Goal: Contribute content: Add original content to the website for others to see

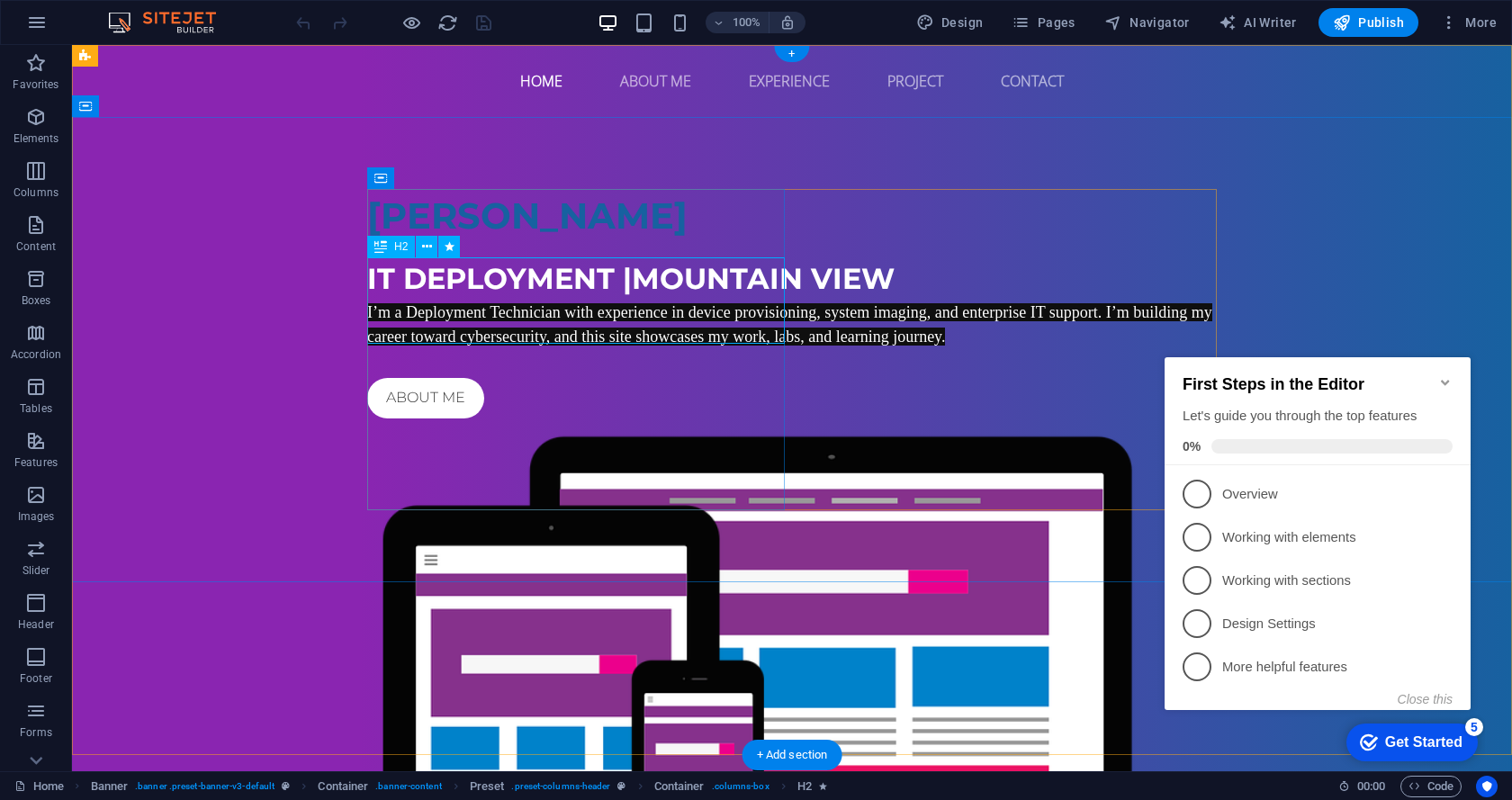
click at [551, 301] on div "IT deployment | [GEOGRAPHIC_DATA]" at bounding box center [792, 279] width 850 height 43
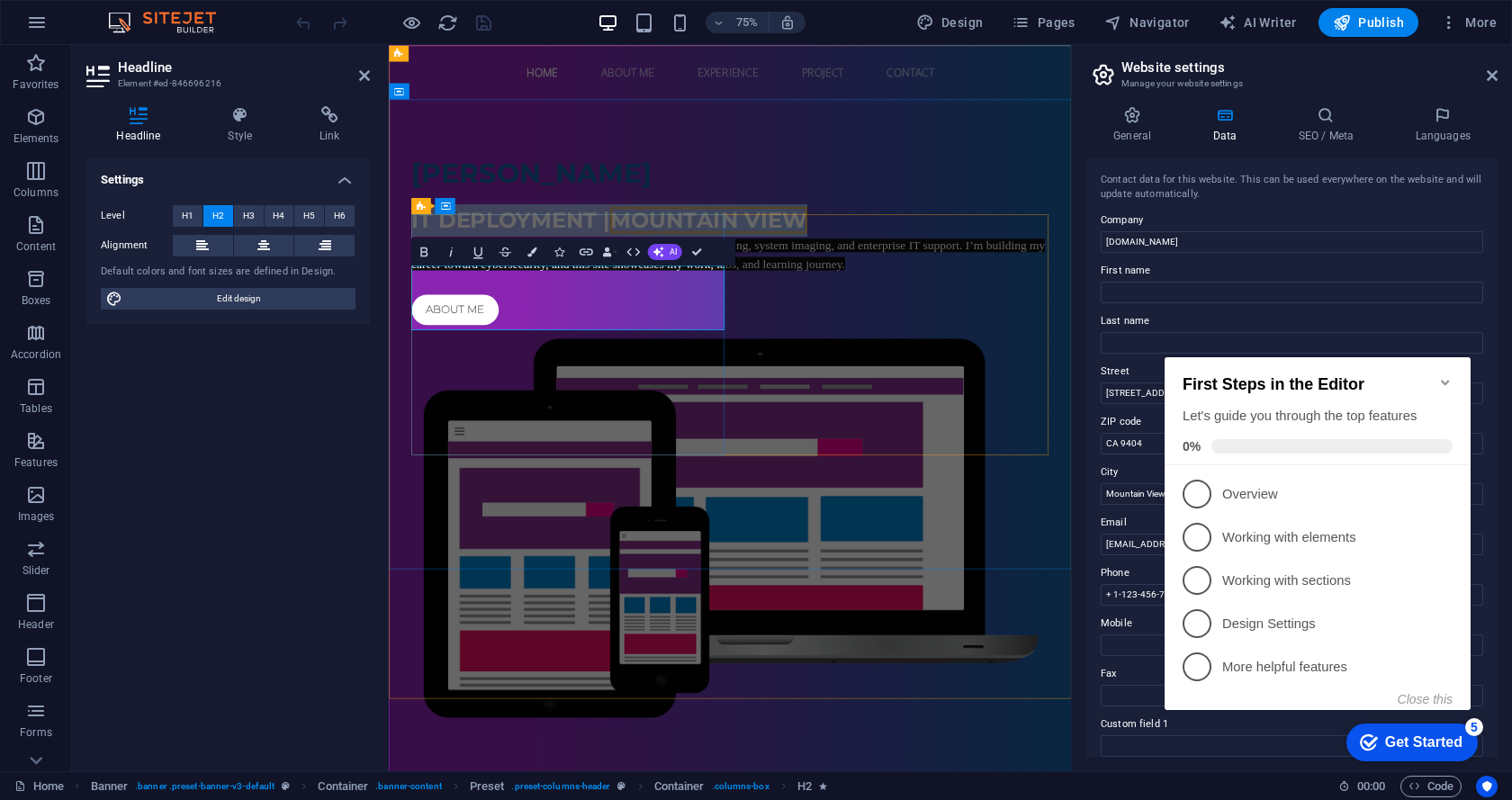
click at [684, 296] on span "Mountain View" at bounding box center [815, 278] width 263 height 35
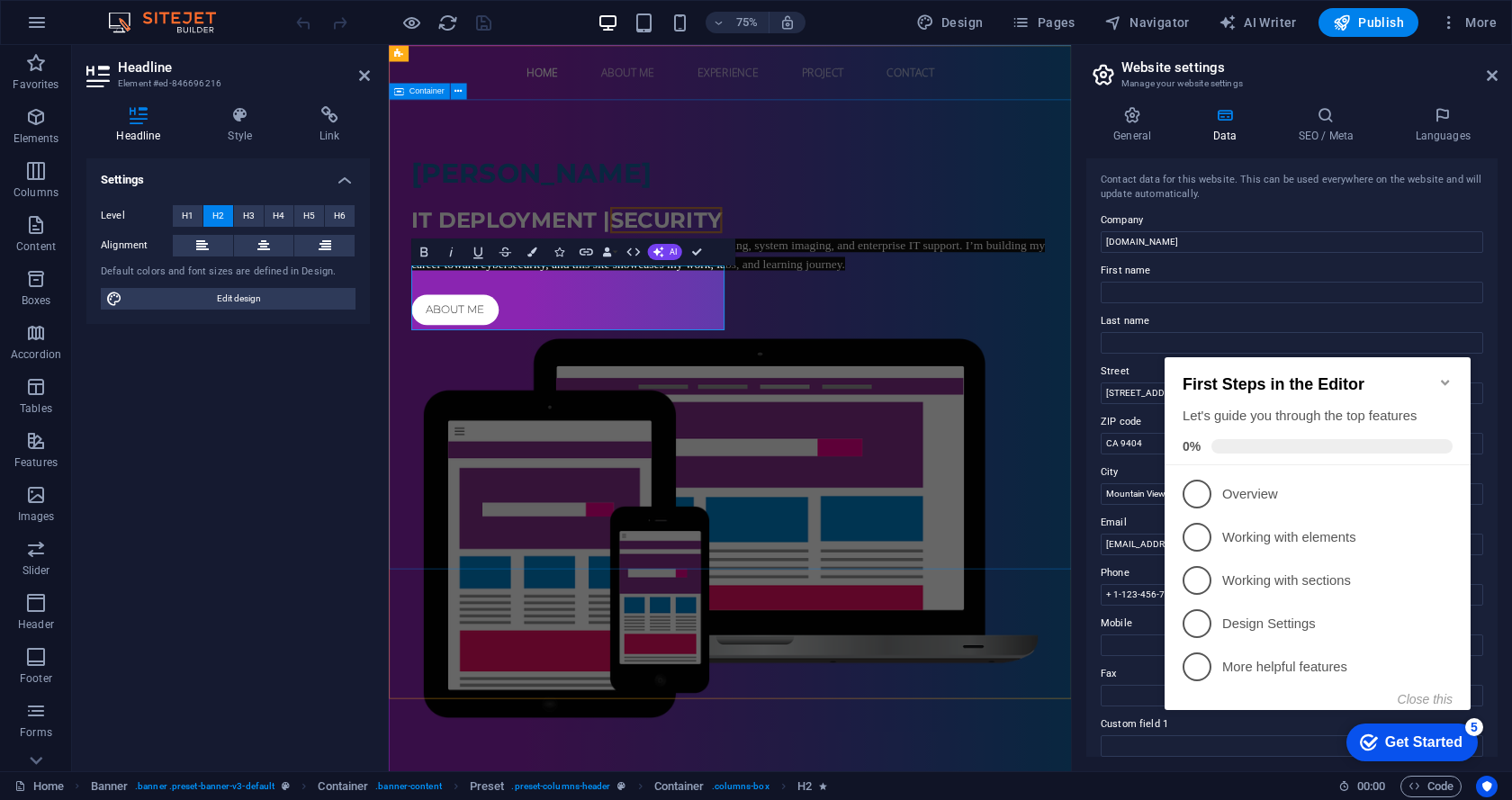
click at [1273, 144] on div "[PERSON_NAME] IT deployment | Security I’m a Deployment Technician with experie…" at bounding box center [843, 570] width 910 height 907
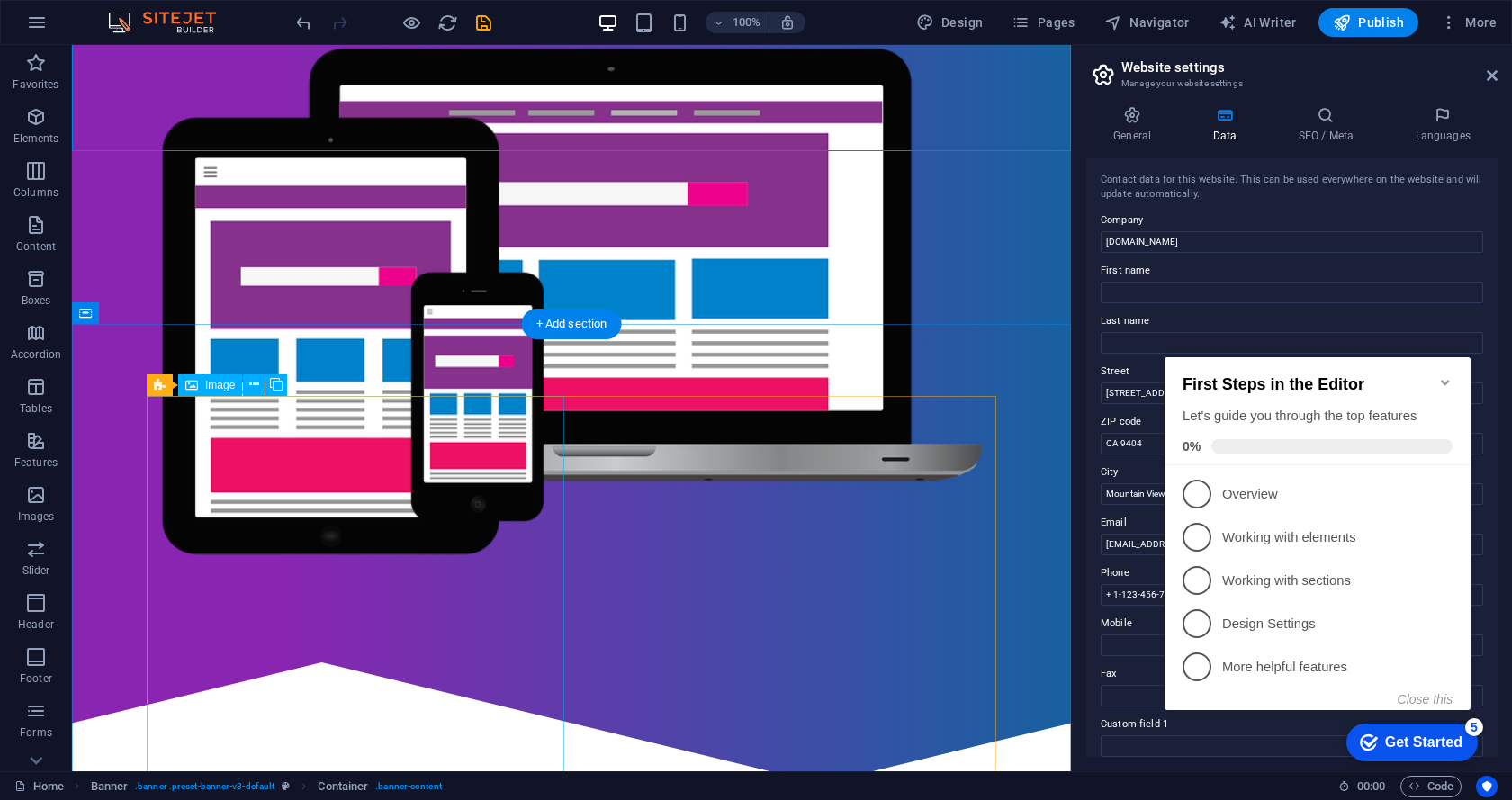
scroll to position [440, 0]
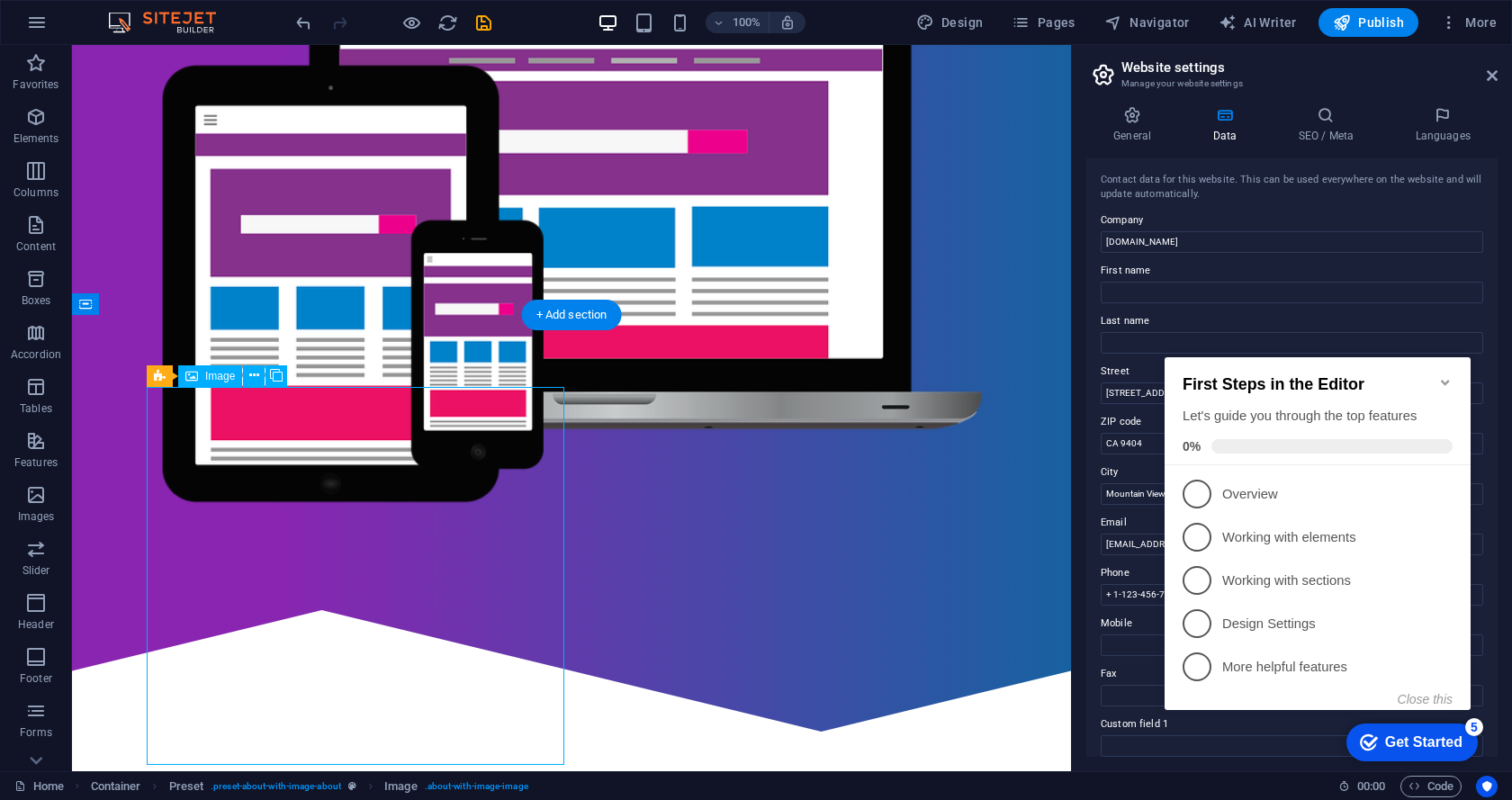
select select "%"
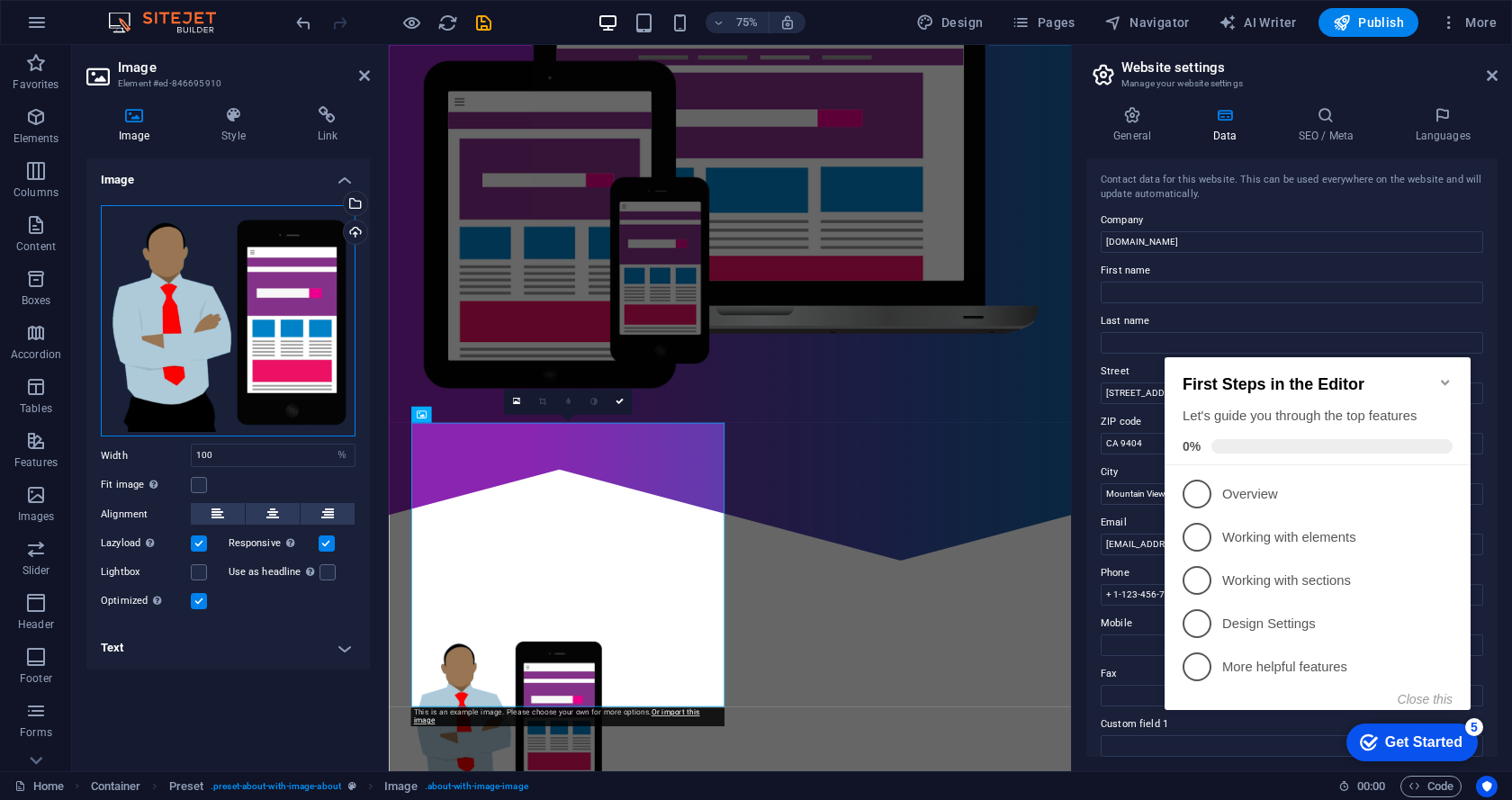
click at [247, 325] on div "Drag files here, click to choose files or select files from Files or our free s…" at bounding box center [227, 321] width 255 height 232
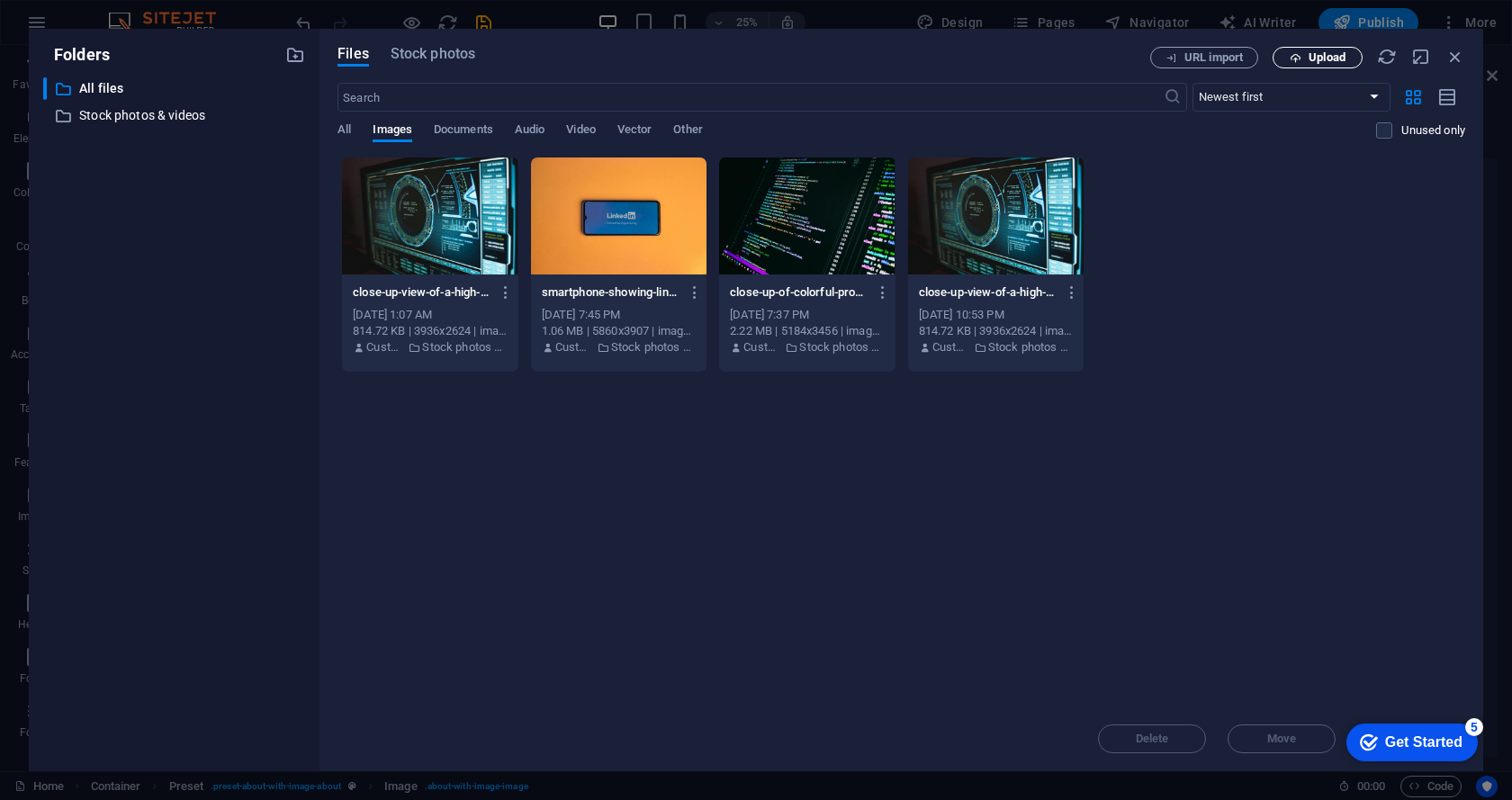
click at [1289, 66] on button "Upload" at bounding box center [1316, 58] width 90 height 22
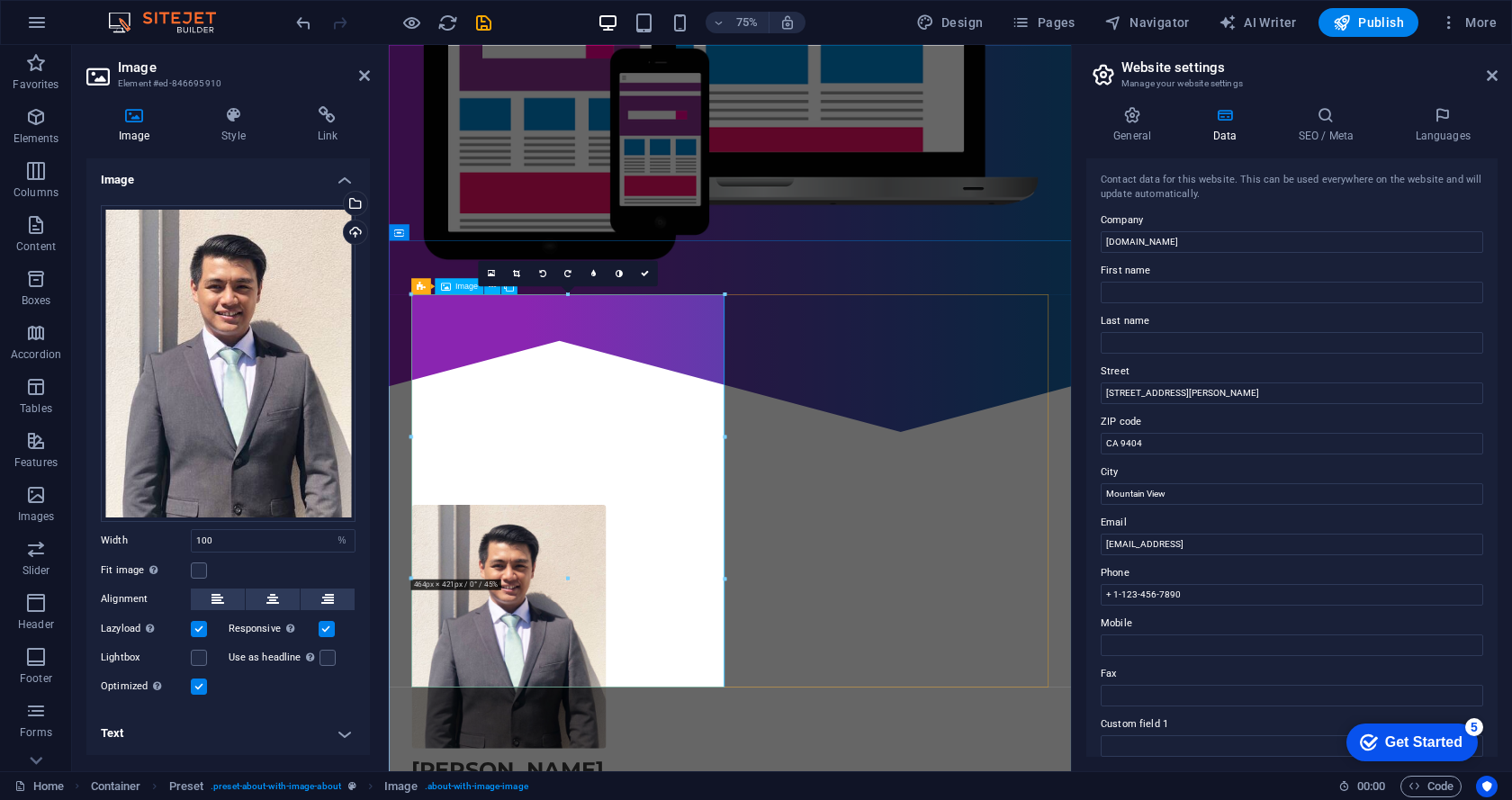
scroll to position [680, 0]
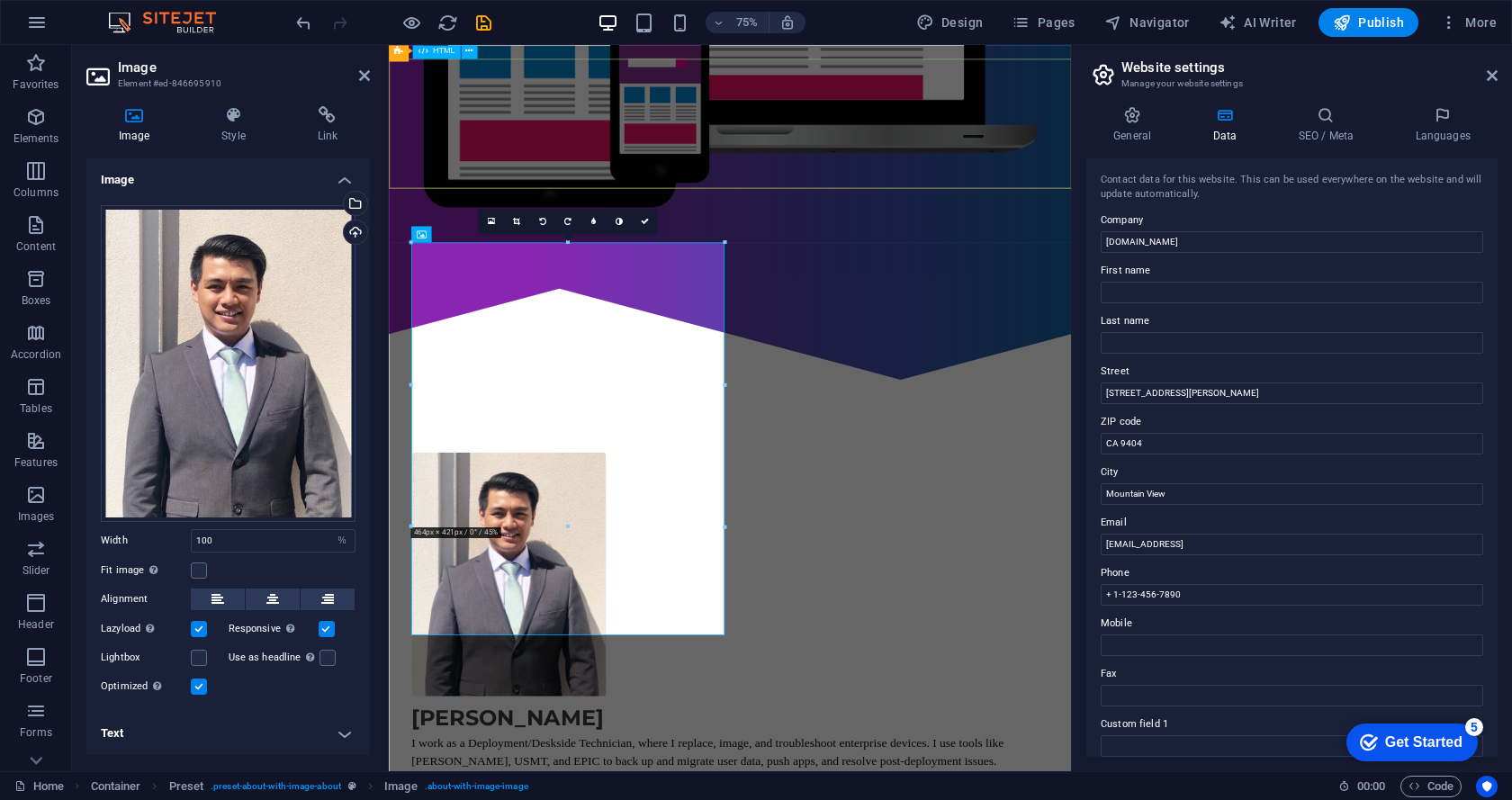
click at [778, 343] on div at bounding box center [843, 429] width 910 height 173
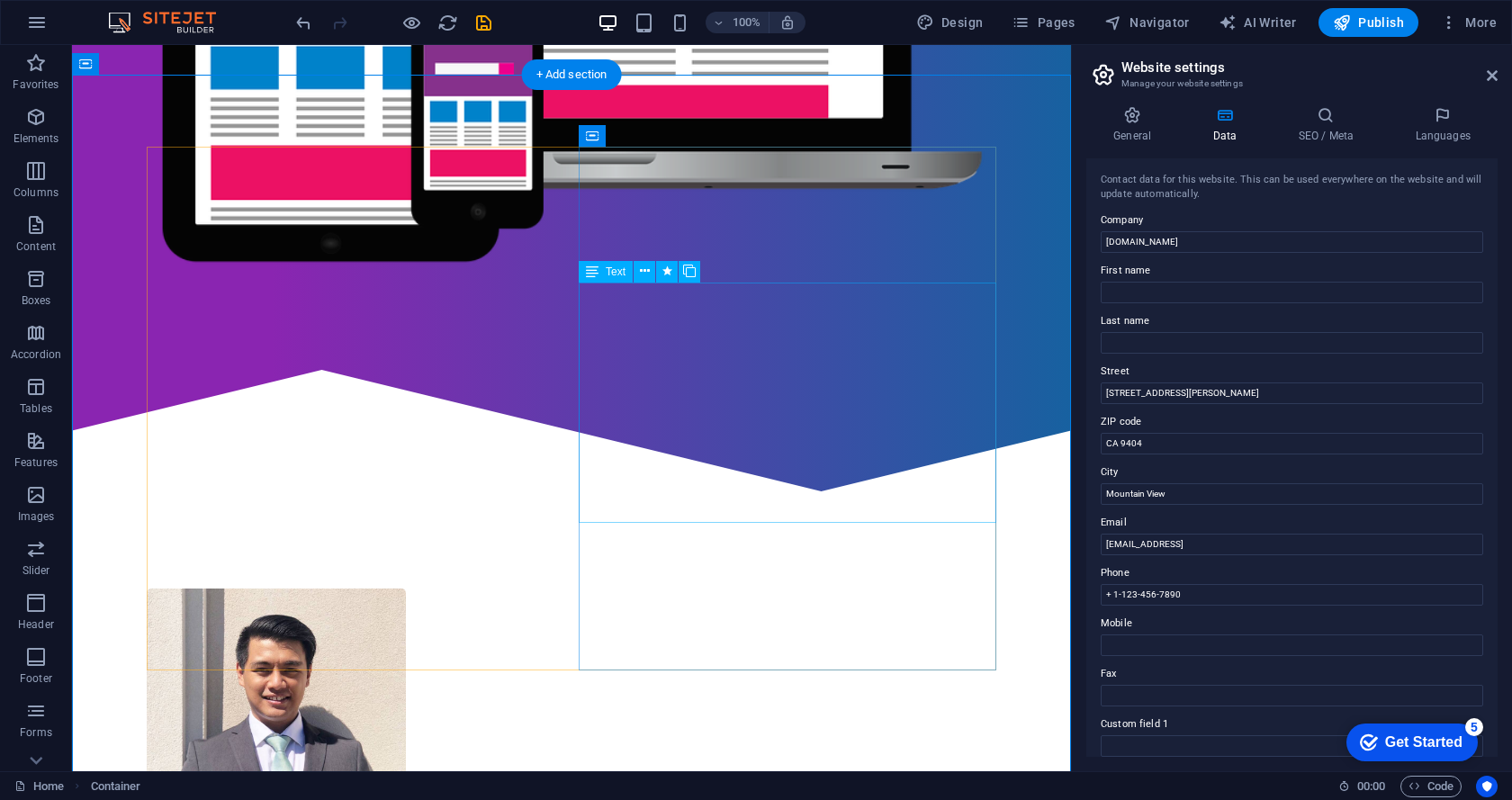
click at [640, 271] on icon at bounding box center [644, 271] width 10 height 19
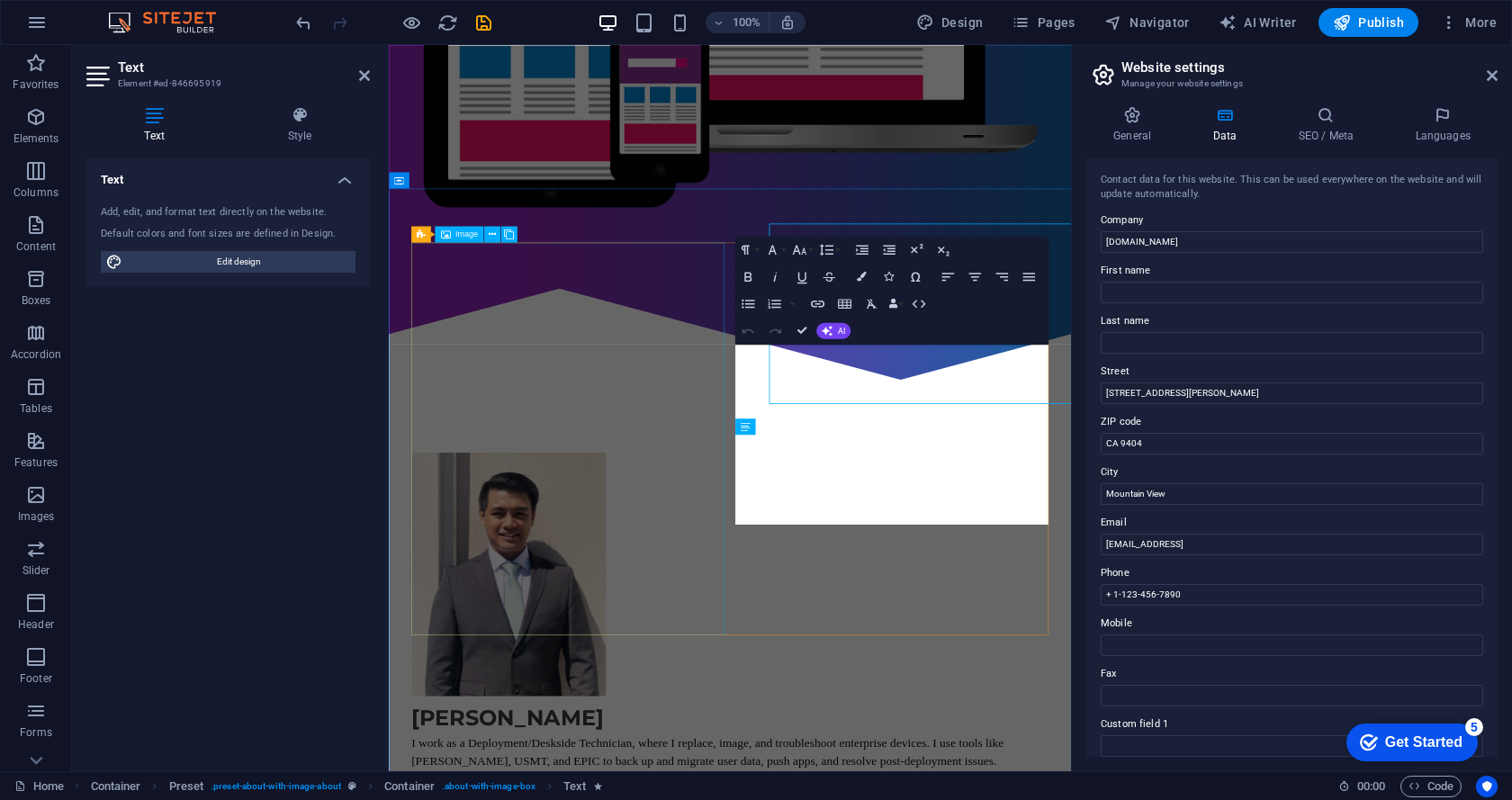
click at [669, 589] on figure at bounding box center [549, 751] width 259 height 325
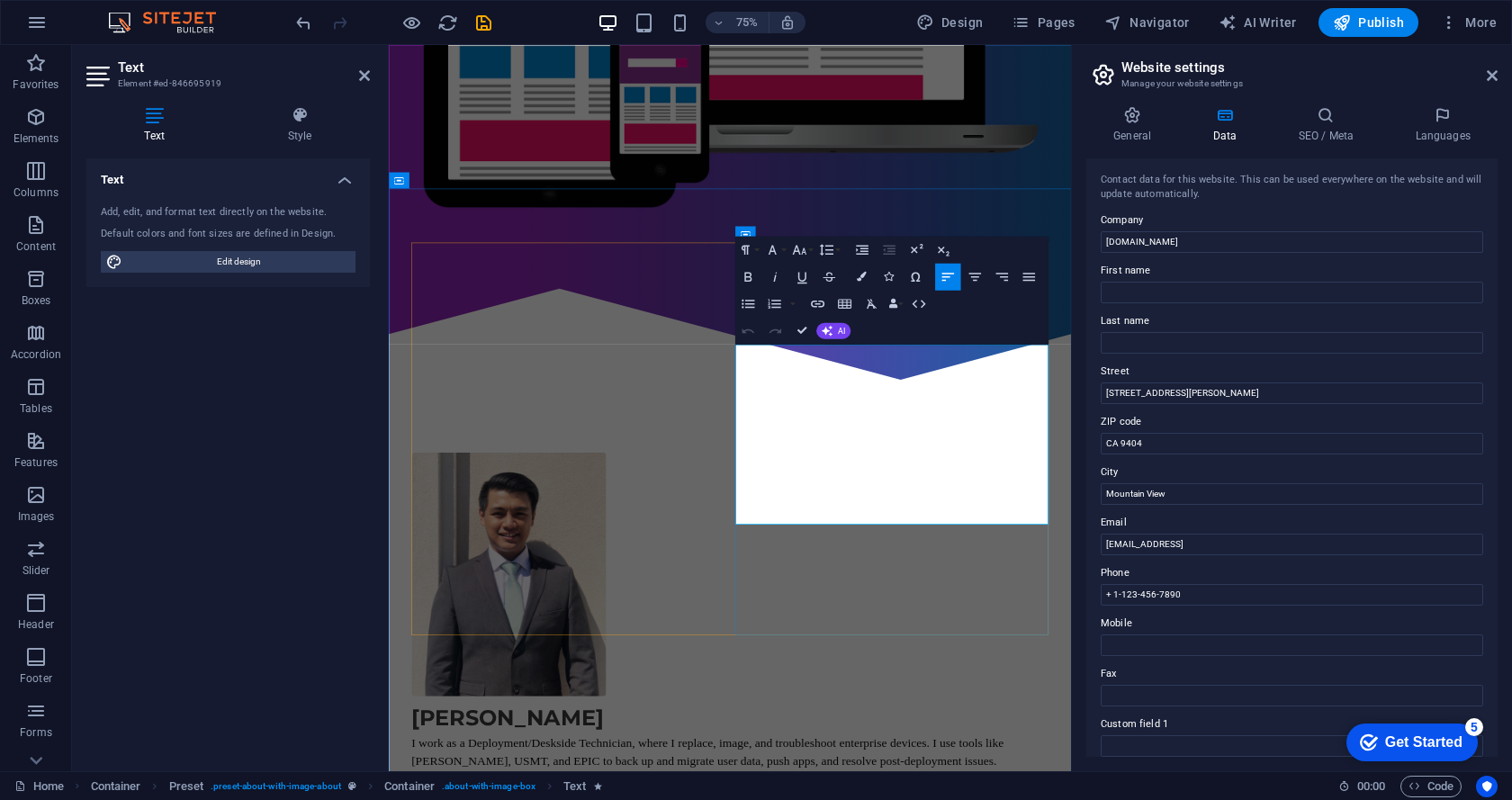
click at [1029, 279] on icon "button" at bounding box center [1028, 276] width 13 height 8
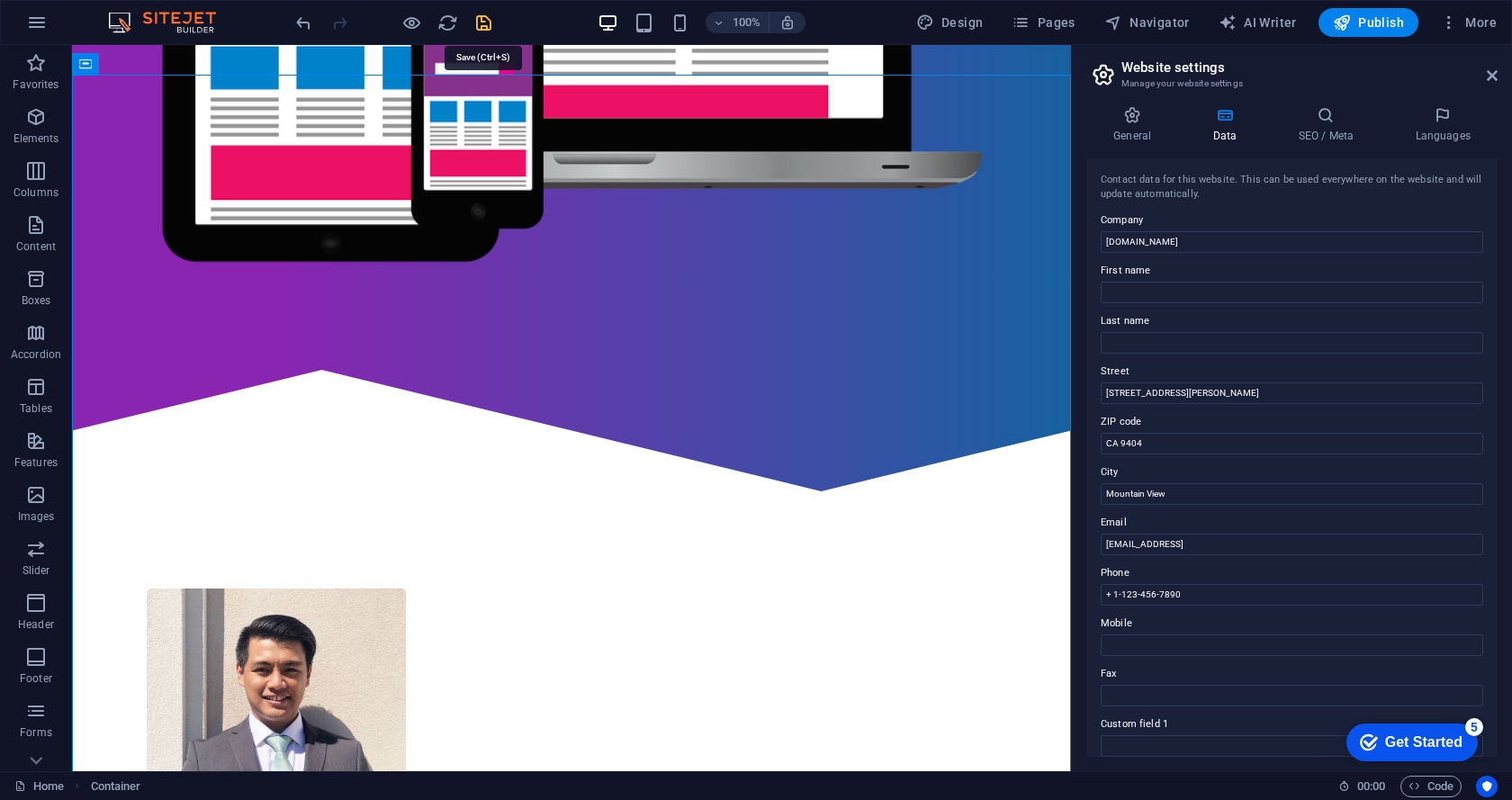
click at [479, 18] on icon "save" at bounding box center [483, 23] width 21 height 21
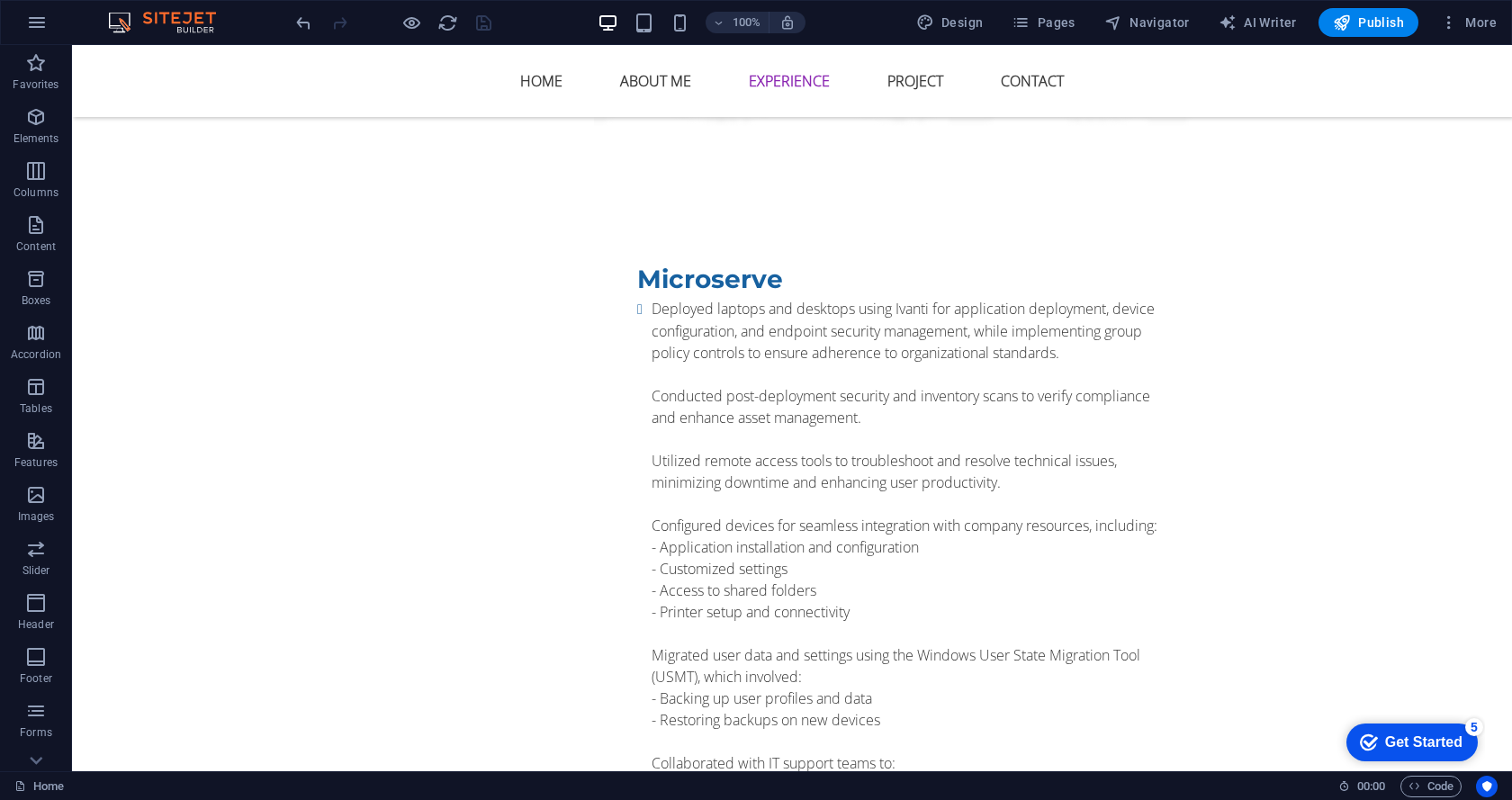
scroll to position [3802, 0]
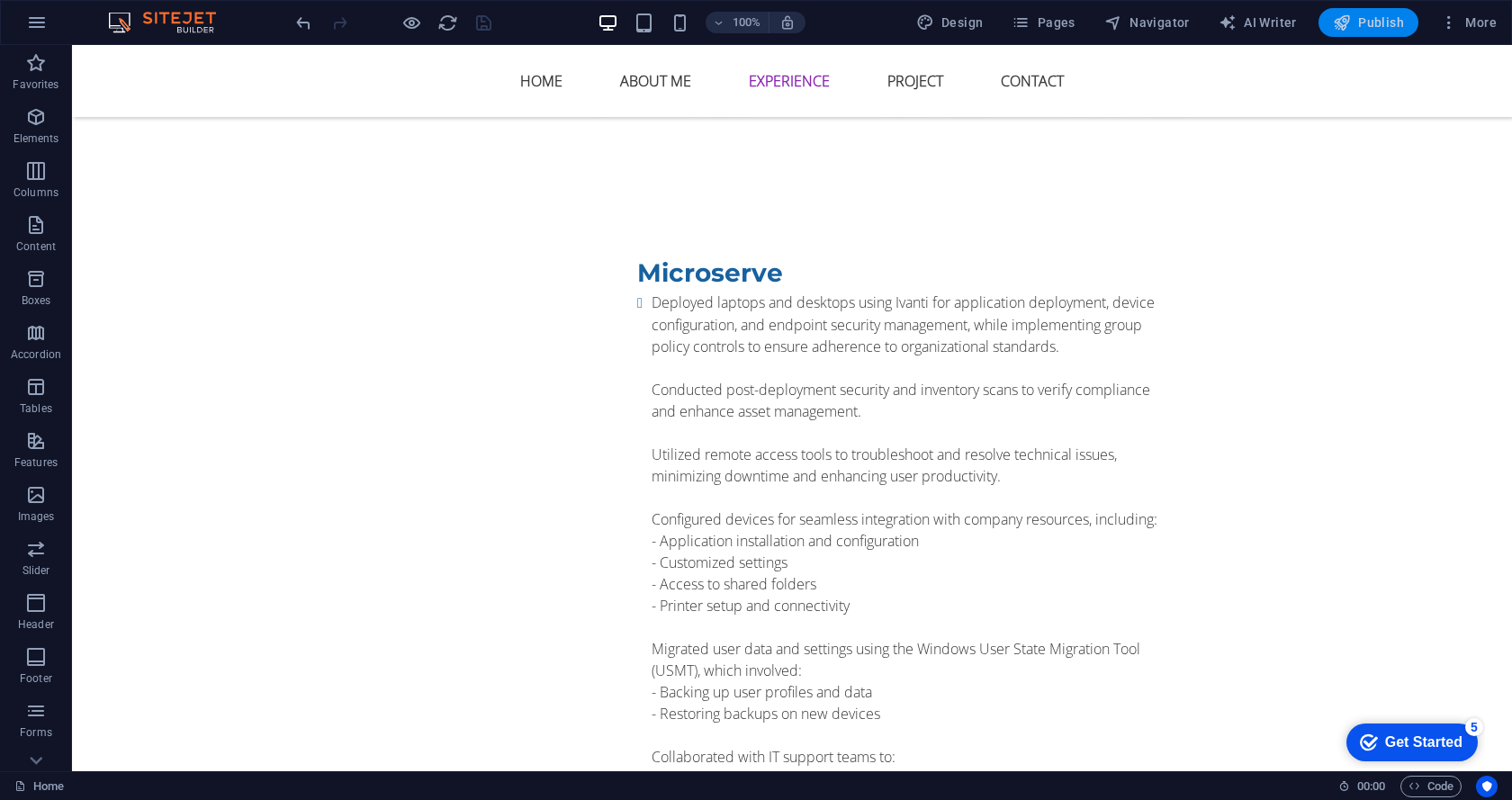
click at [1367, 24] on span "Publish" at bounding box center [1368, 23] width 71 height 18
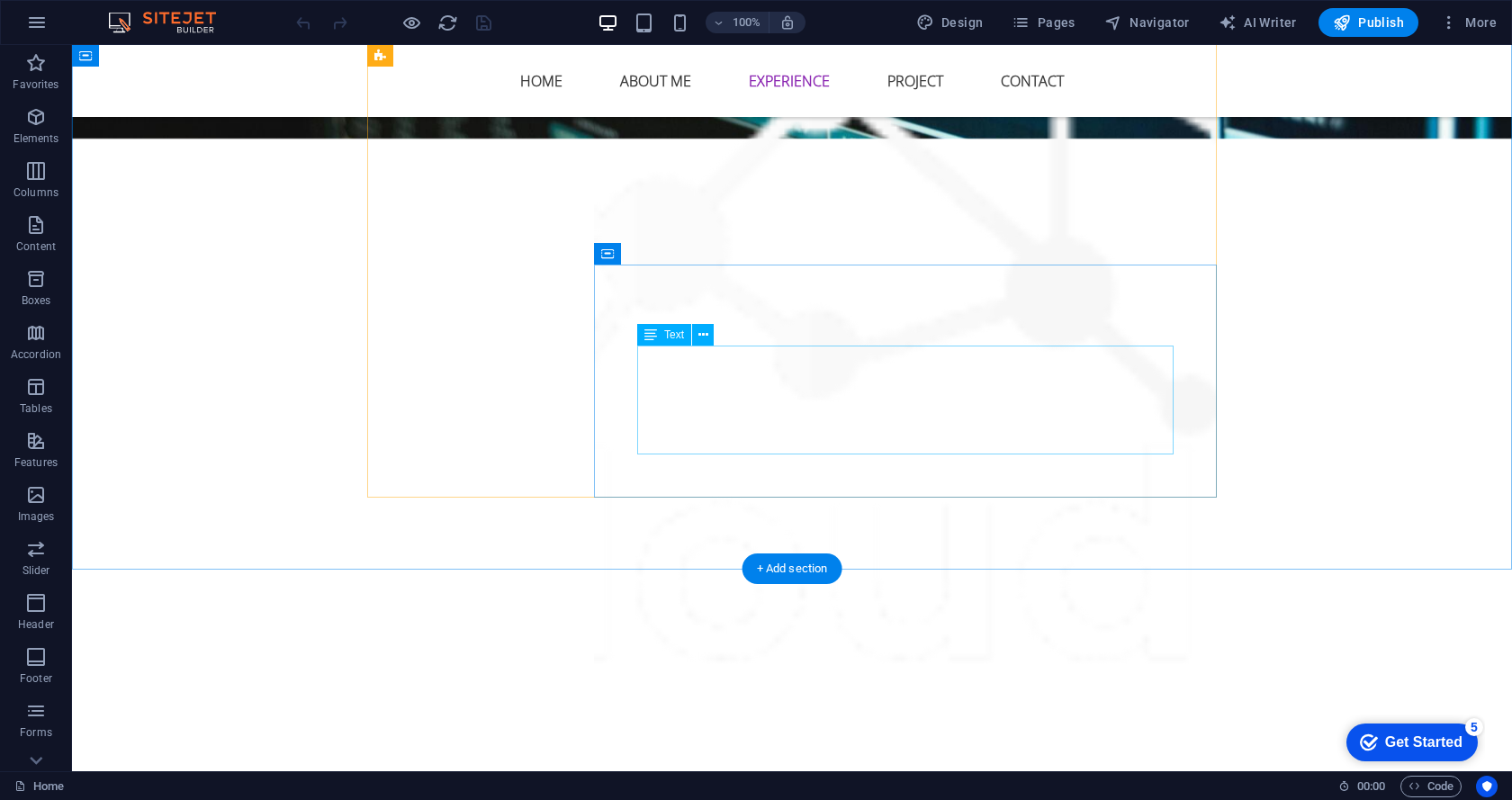
scroll to position [3224, 0]
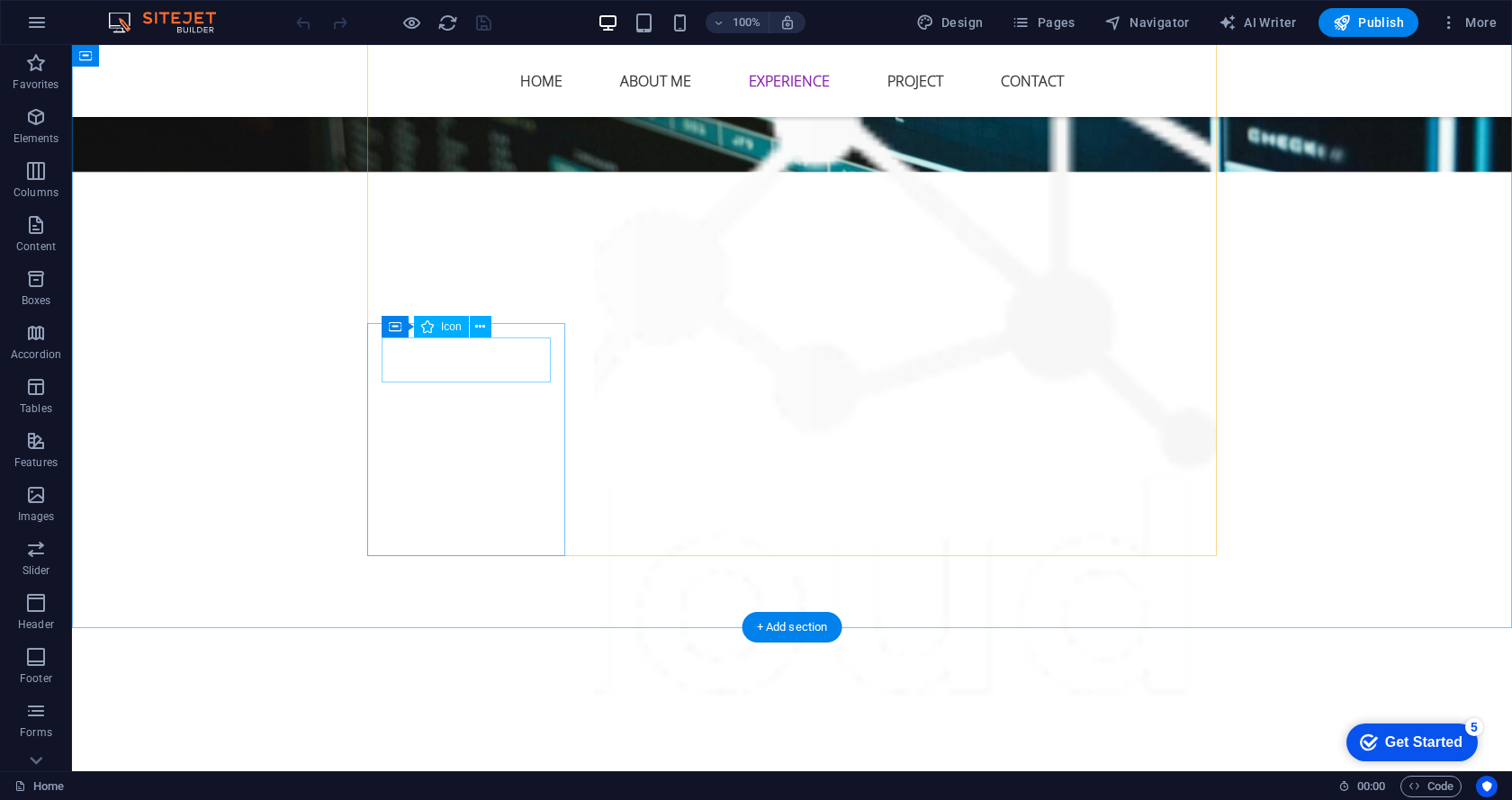
select select "xMidYMid"
select select "px"
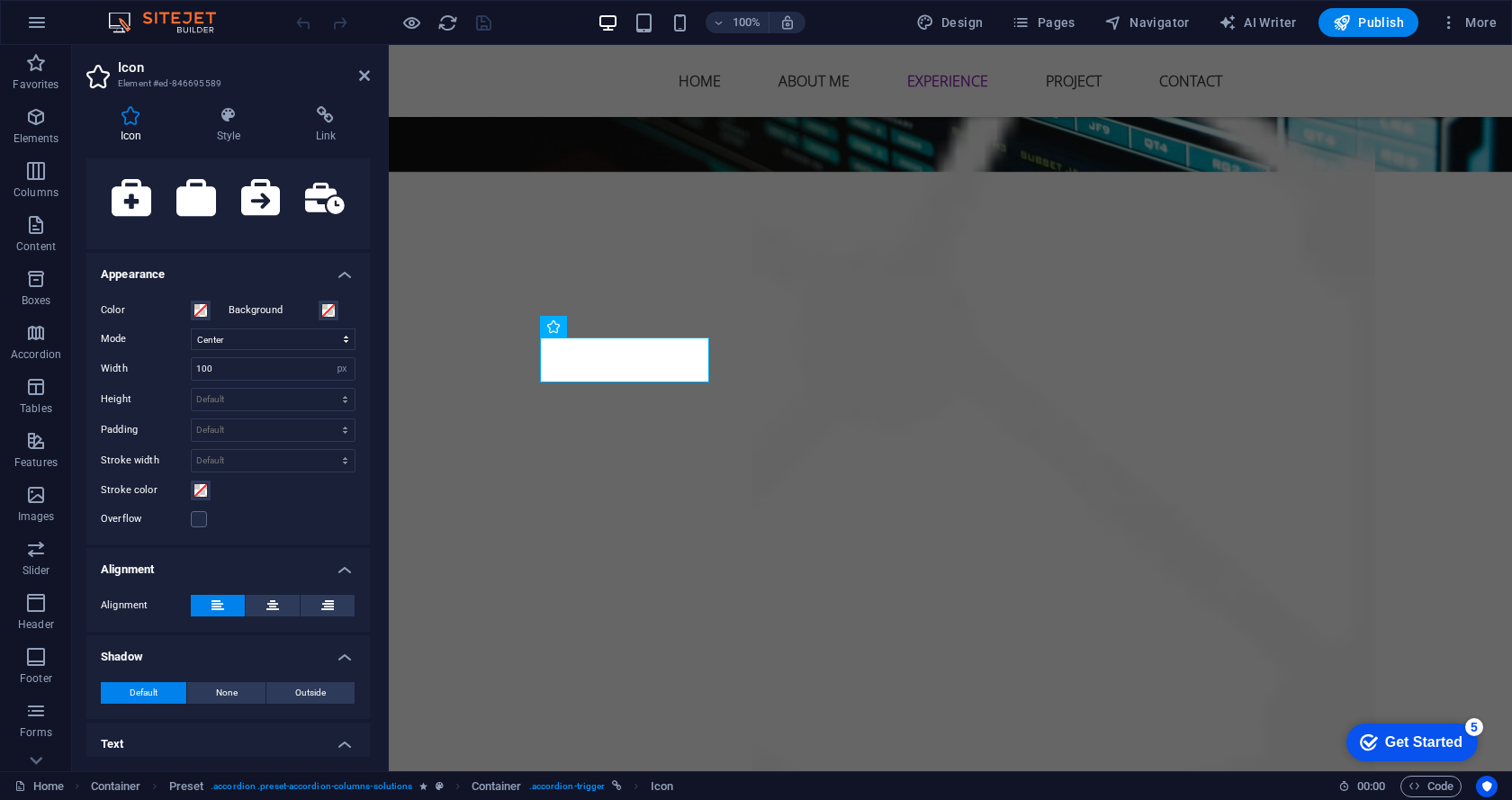
scroll to position [299, 0]
click at [269, 607] on icon at bounding box center [273, 605] width 13 height 22
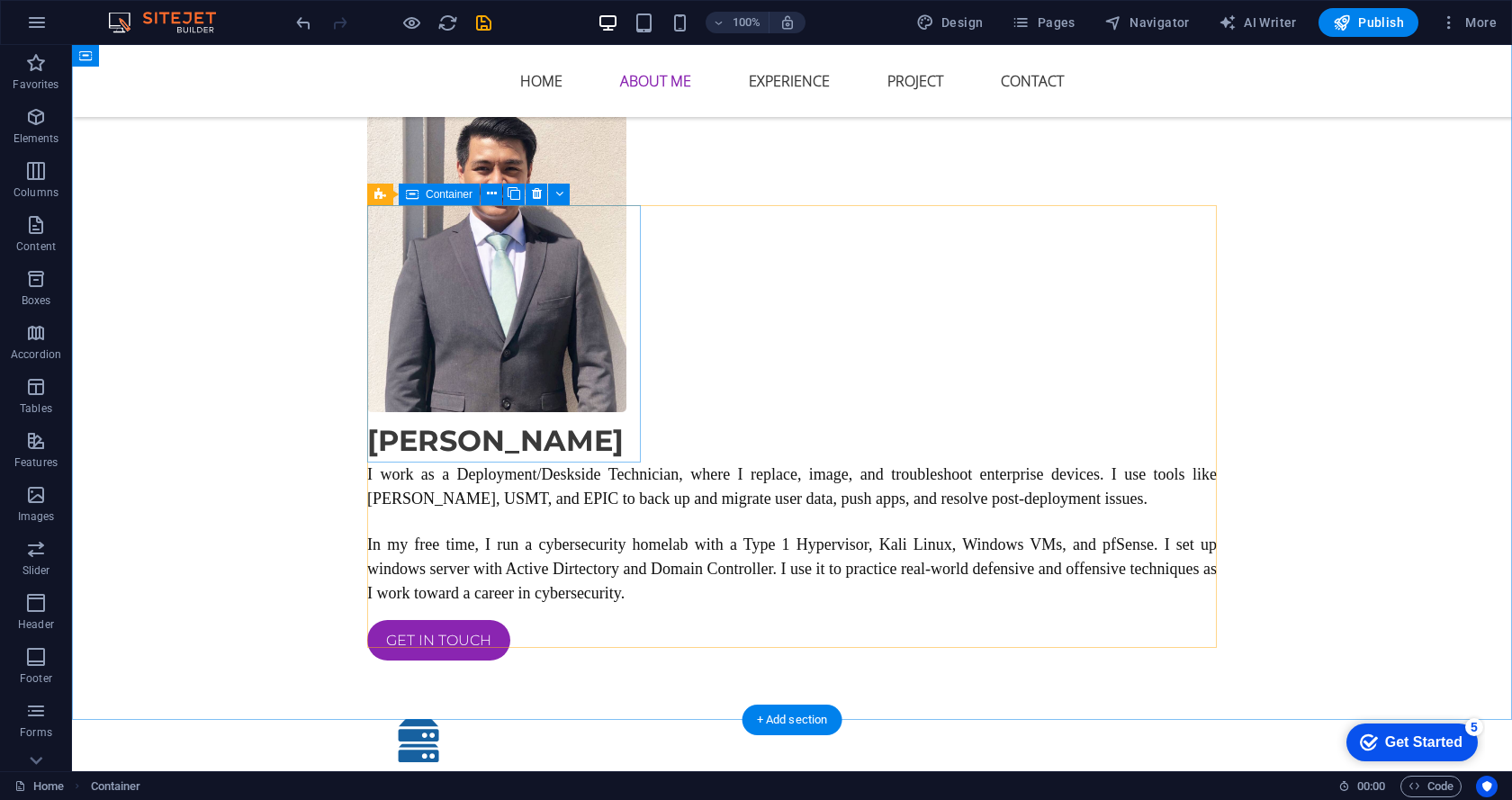
scroll to position [1171, 0]
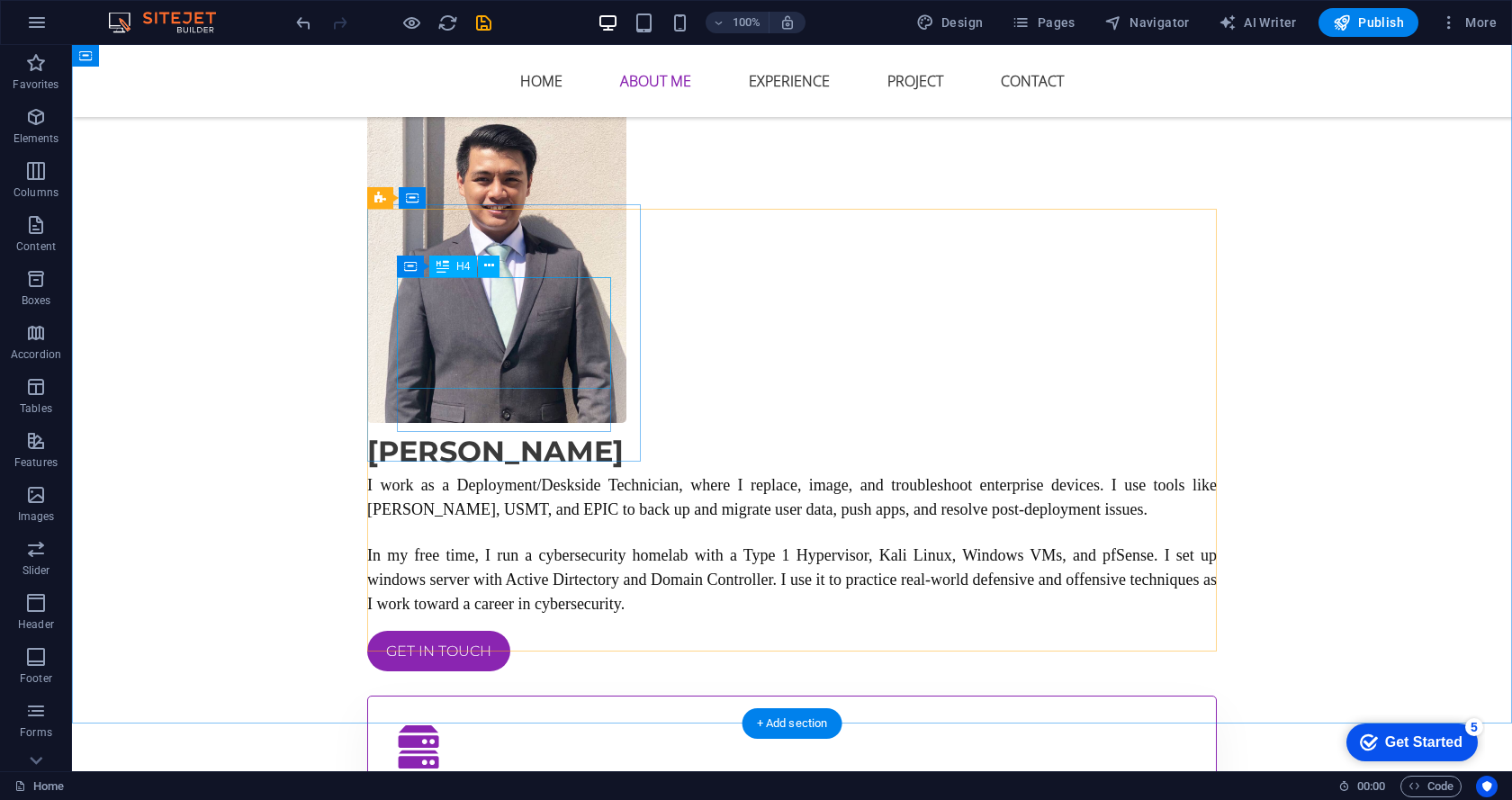
click at [527, 776] on div "Hardware & Operating Systems" at bounding box center [792, 792] width 790 height 33
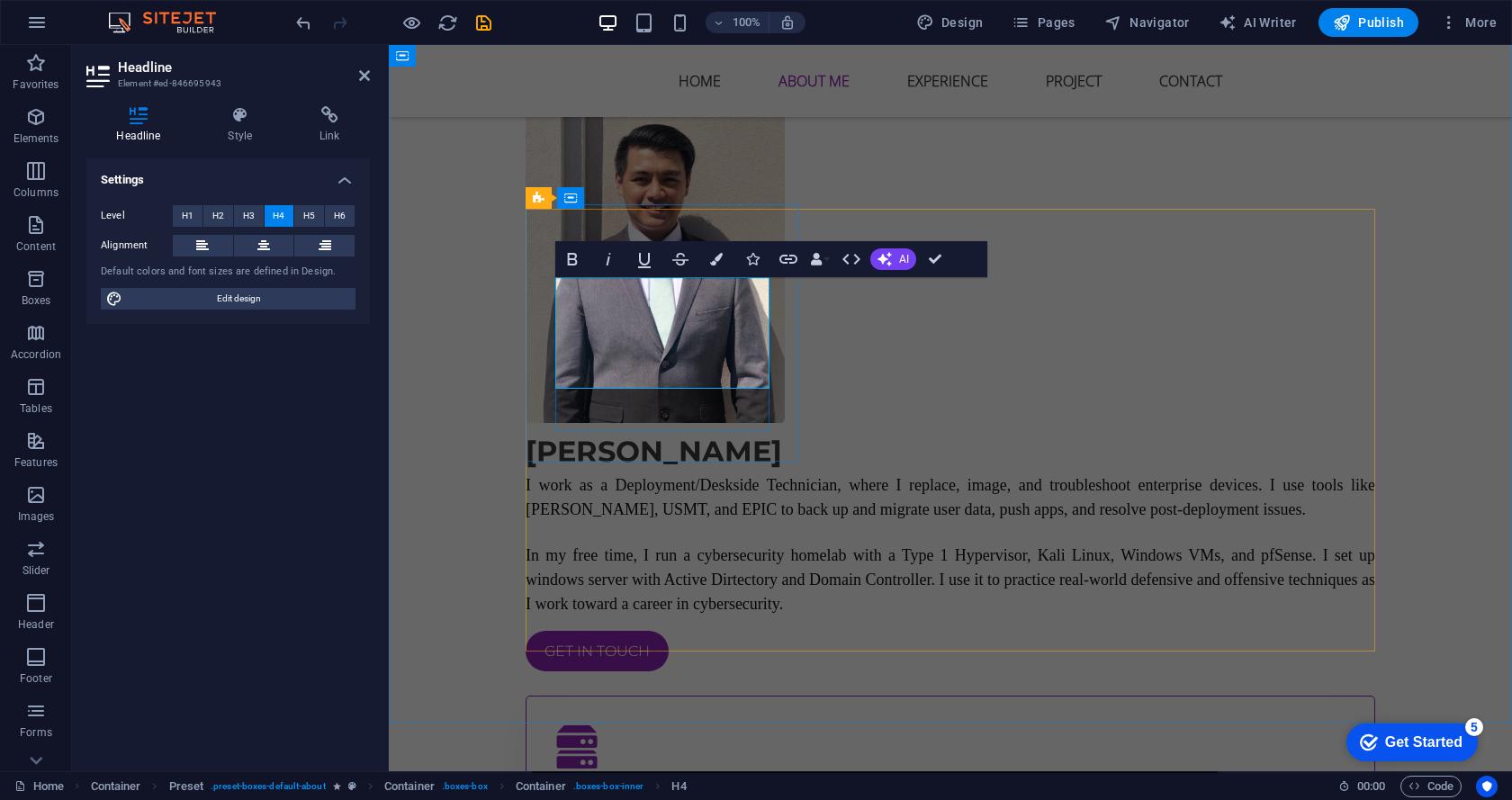
click at [643, 776] on h4 "Hardware & Operating Systems" at bounding box center [950, 792] width 790 height 33
click at [625, 776] on h4 "Hardware & Operating Systems" at bounding box center [950, 792] width 790 height 33
drag, startPoint x: 709, startPoint y: 369, endPoint x: 601, endPoint y: 301, distance: 127.6
click at [601, 776] on h4 "Hardware & Operating Systems" at bounding box center [950, 792] width 790 height 33
click at [715, 776] on h4 "Hardware & Operating Systems" at bounding box center [950, 792] width 790 height 33
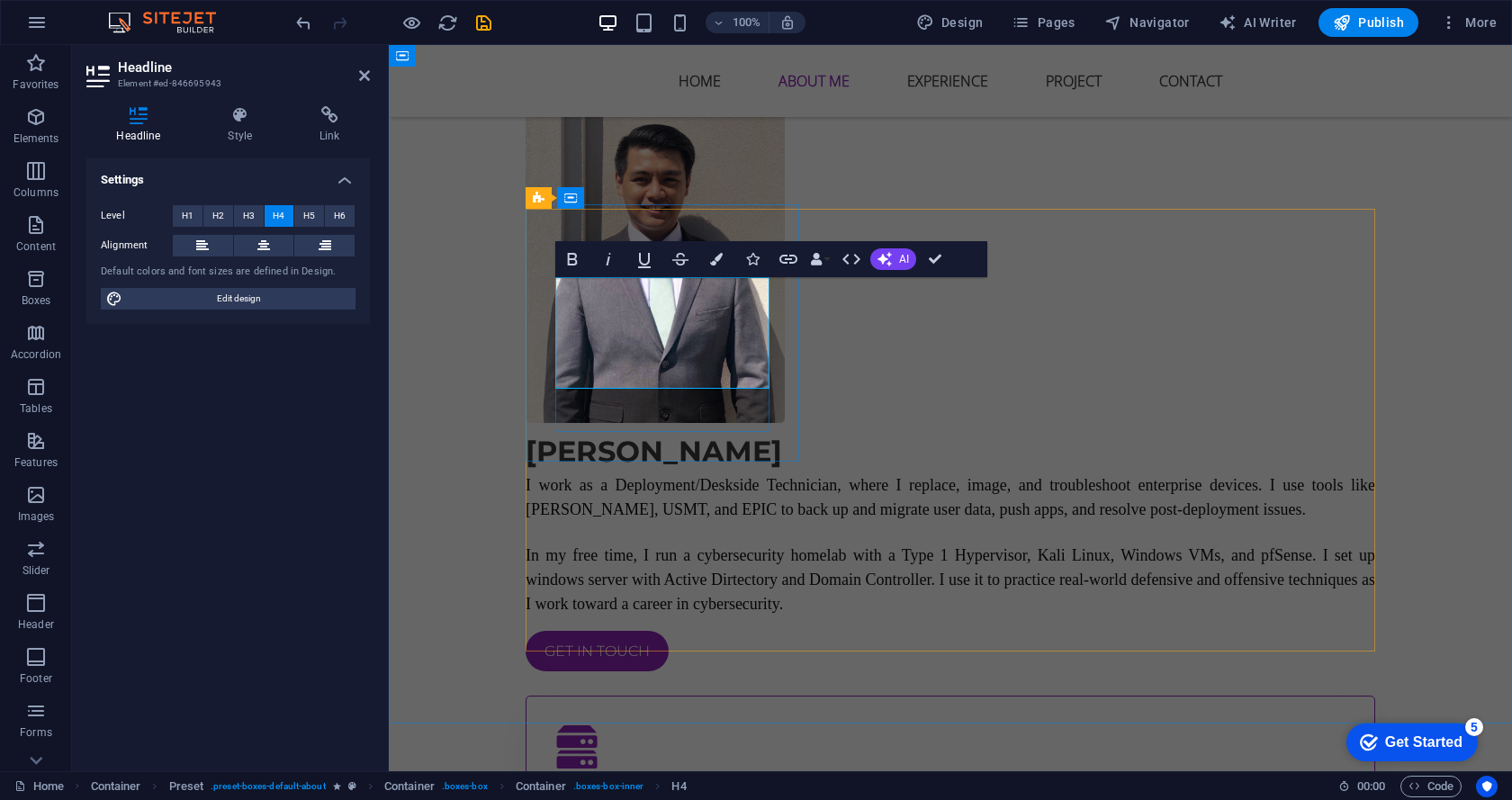
click at [727, 776] on h4 "Hardware & Operating Systems" at bounding box center [950, 792] width 790 height 33
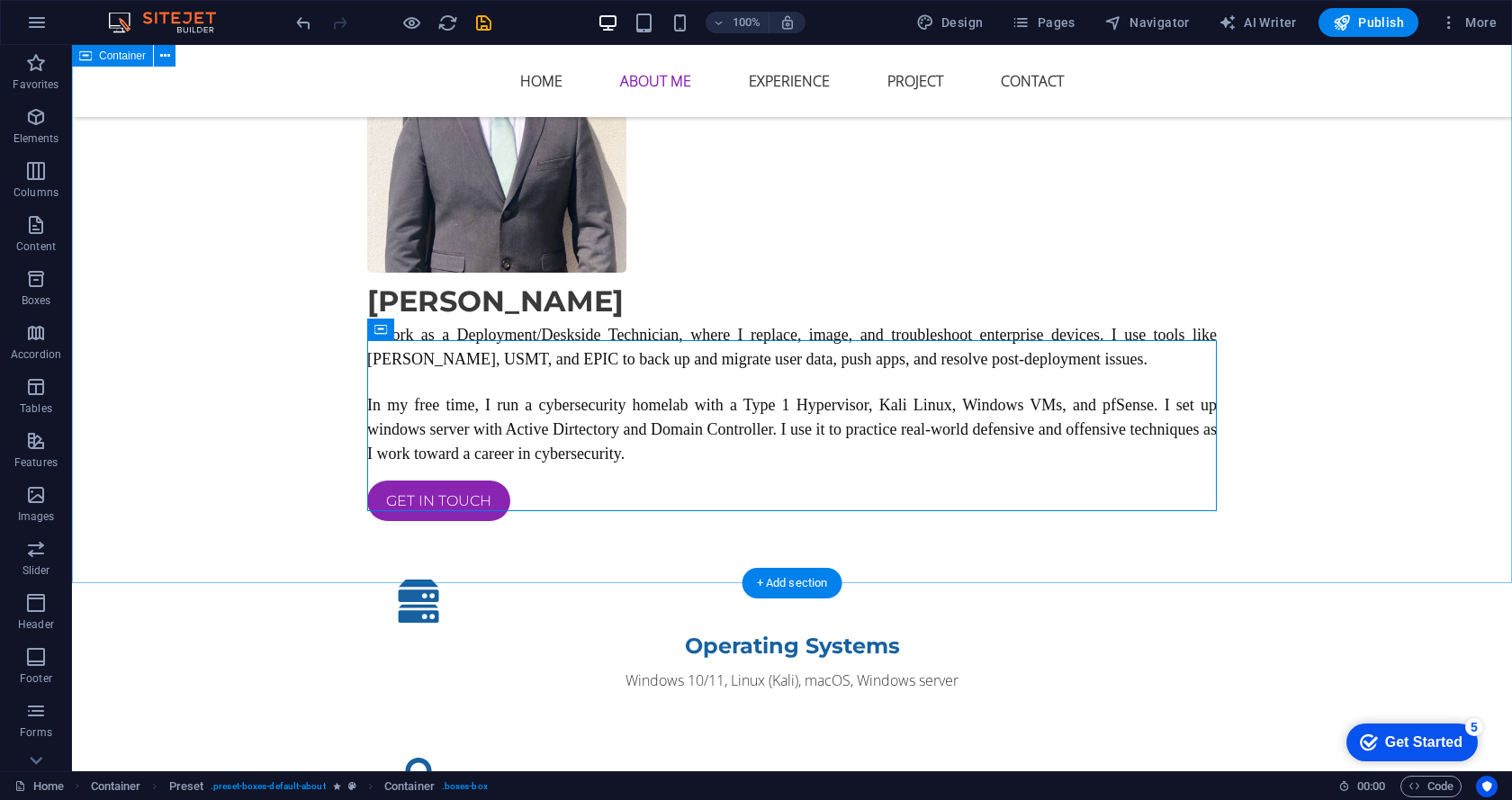
scroll to position [1254, 0]
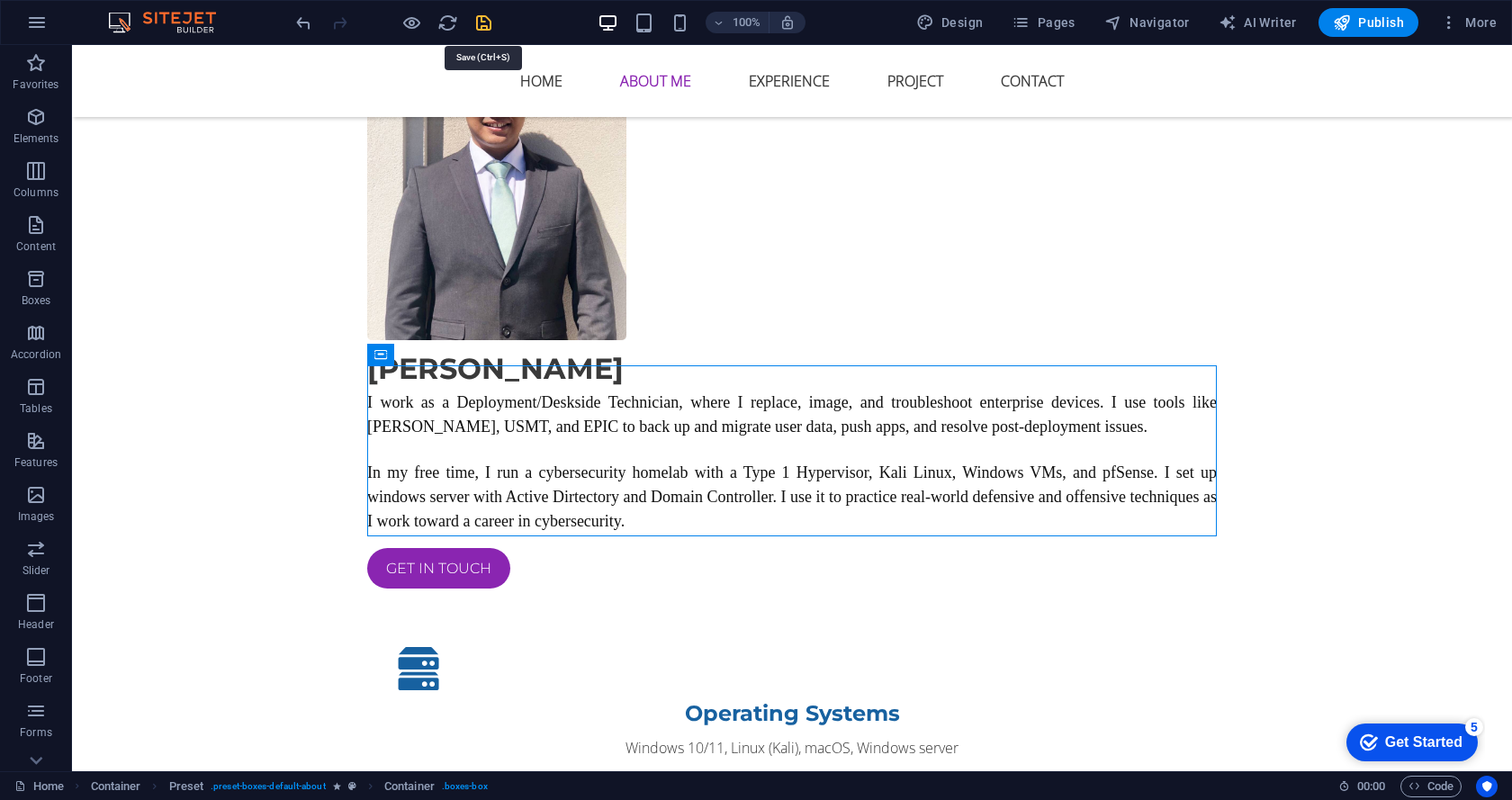
click at [473, 20] on icon "save" at bounding box center [483, 23] width 21 height 21
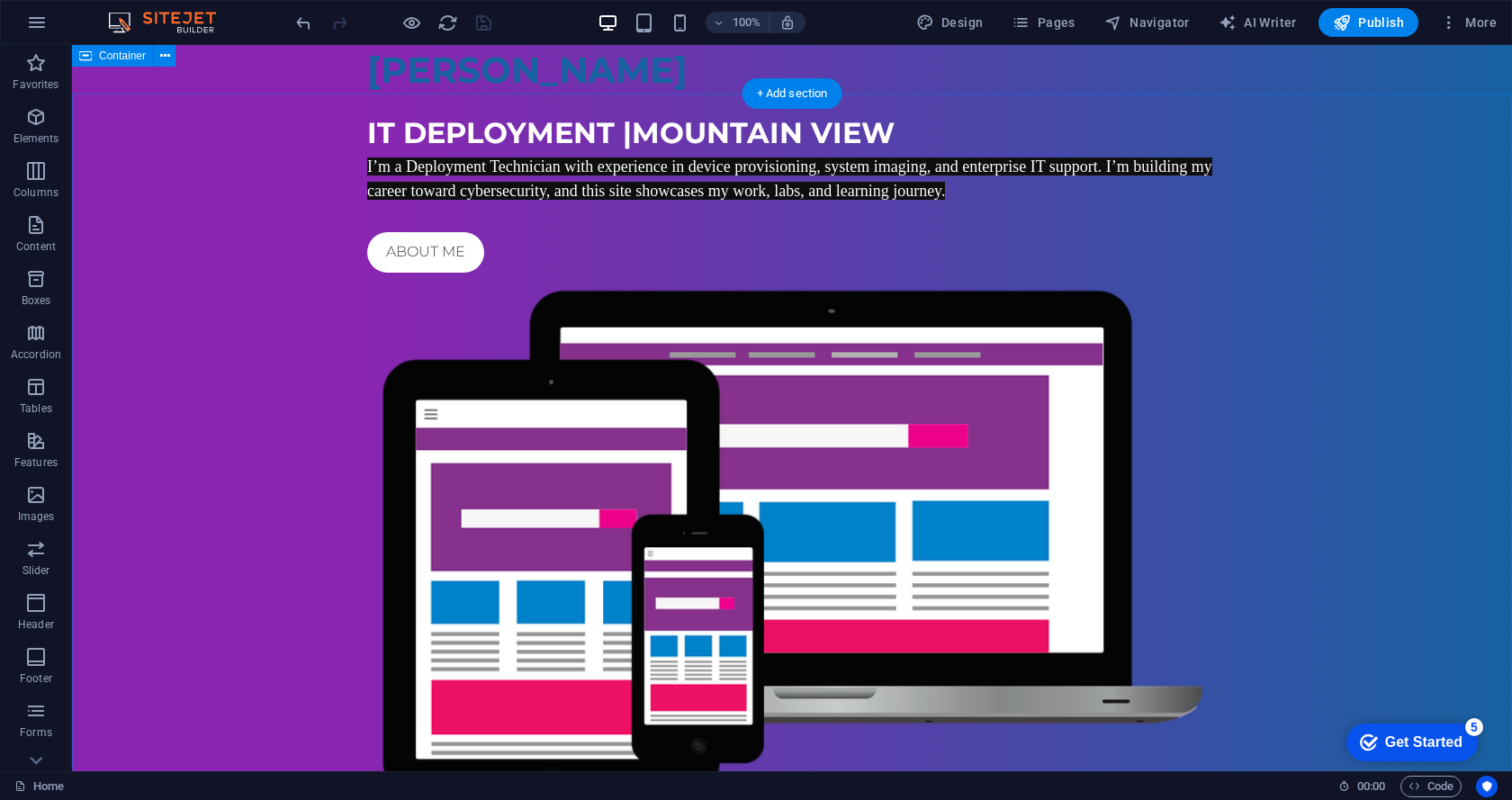
scroll to position [0, 0]
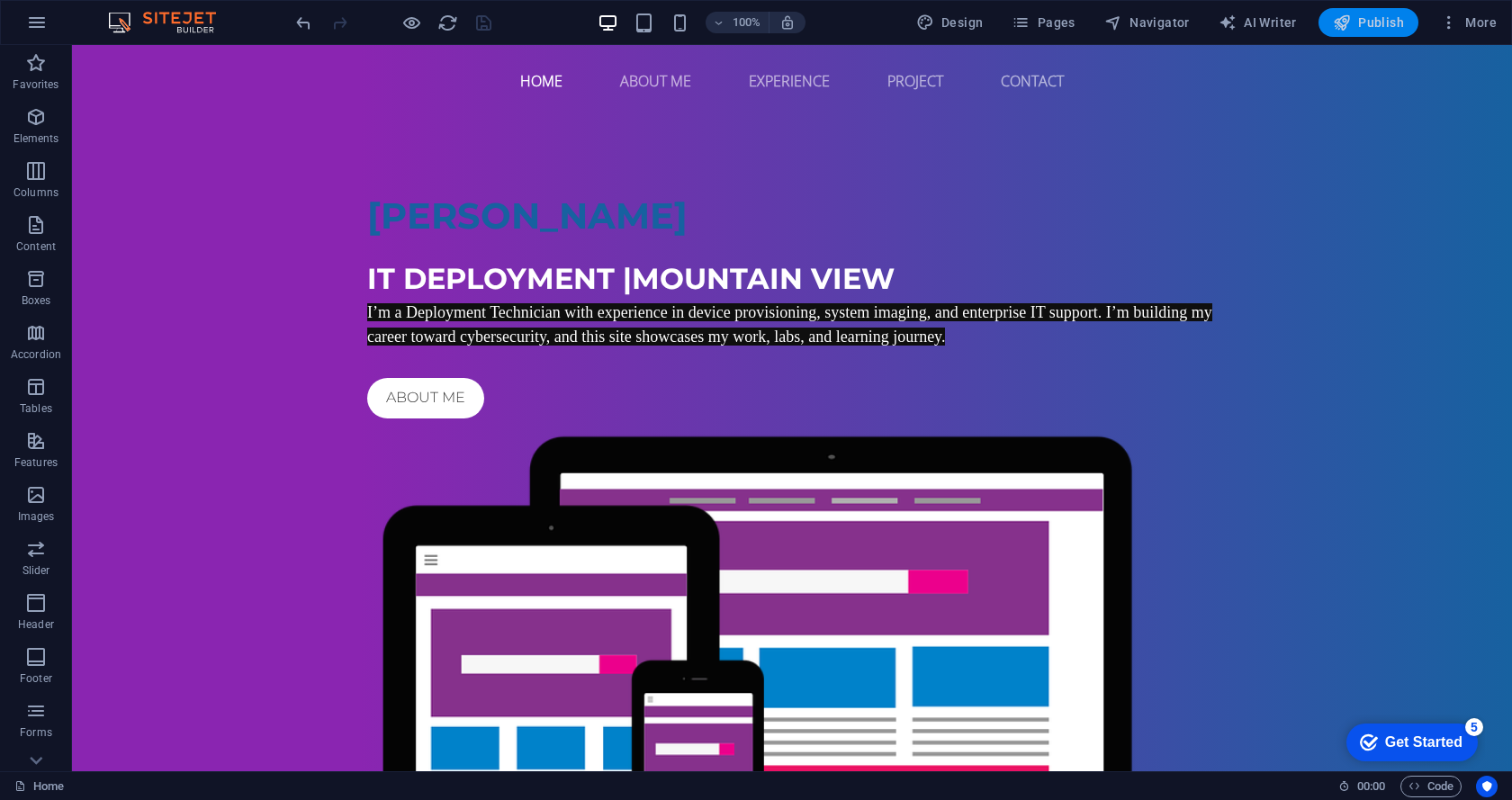
click at [1390, 34] on button "Publish" at bounding box center [1368, 23] width 100 height 29
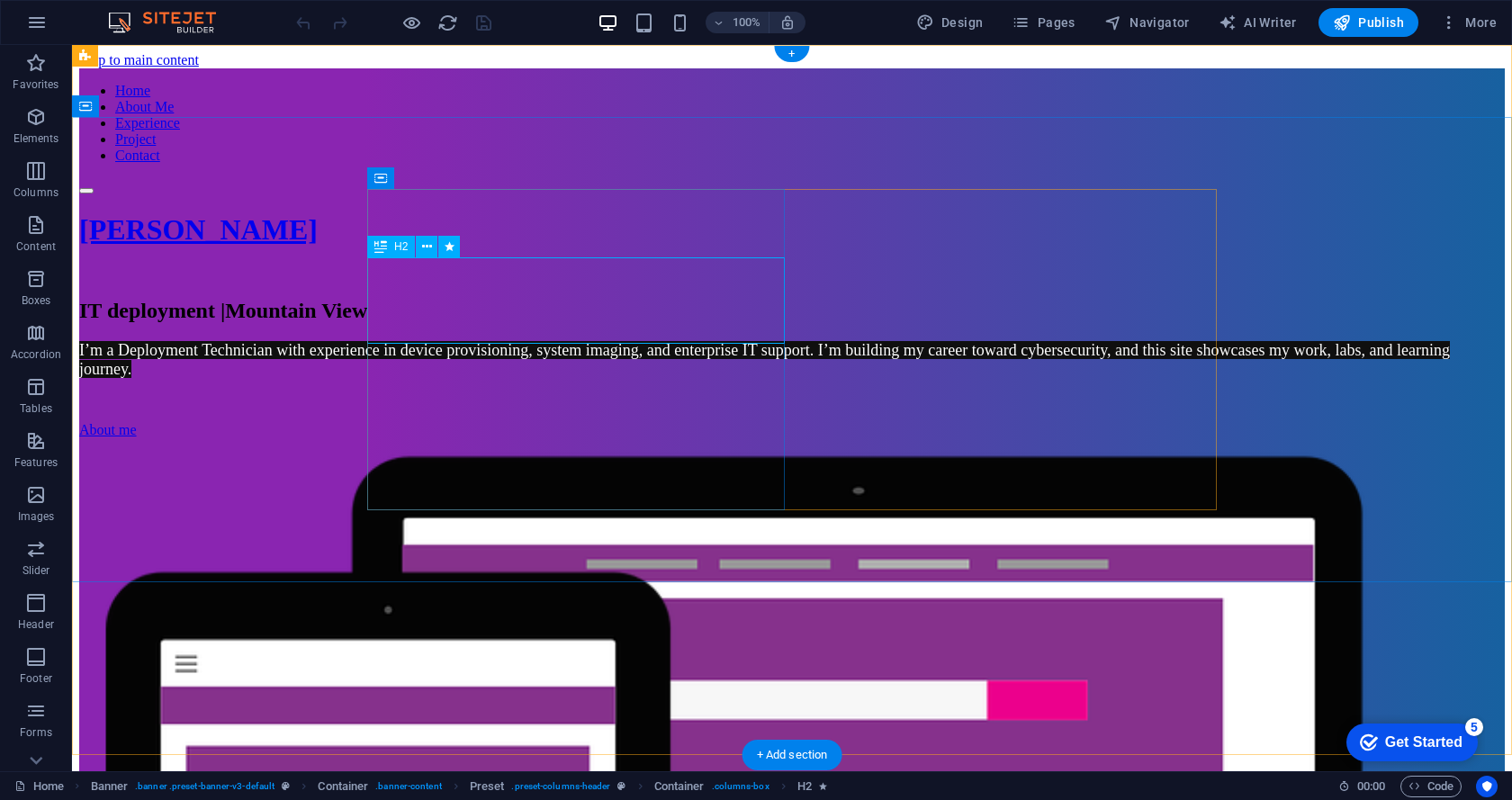
click at [607, 323] on div "IT deployment | [GEOGRAPHIC_DATA]" at bounding box center [791, 311] width 1425 height 24
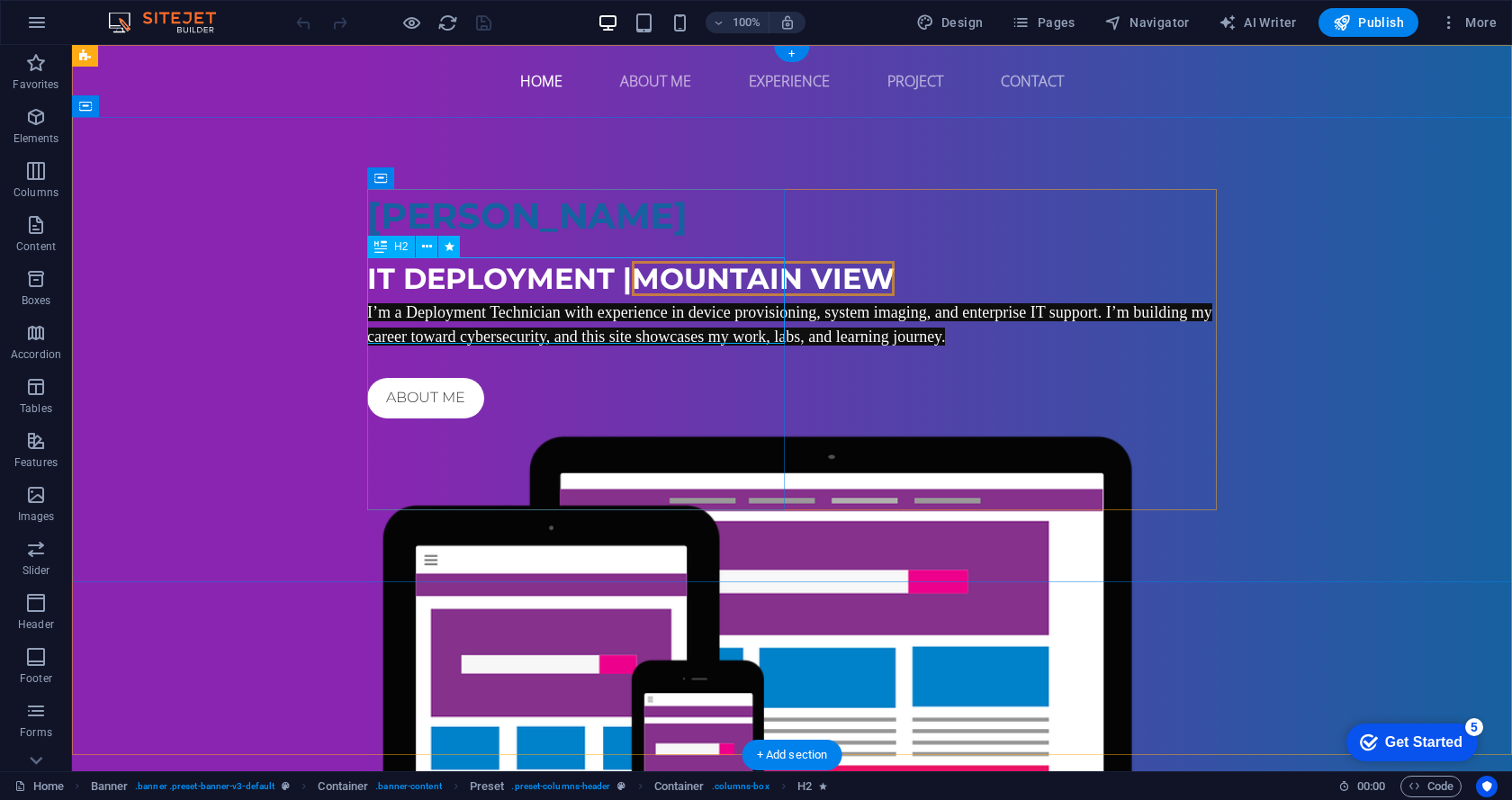
click at [631, 296] on span "Mountain View" at bounding box center [763, 278] width 263 height 35
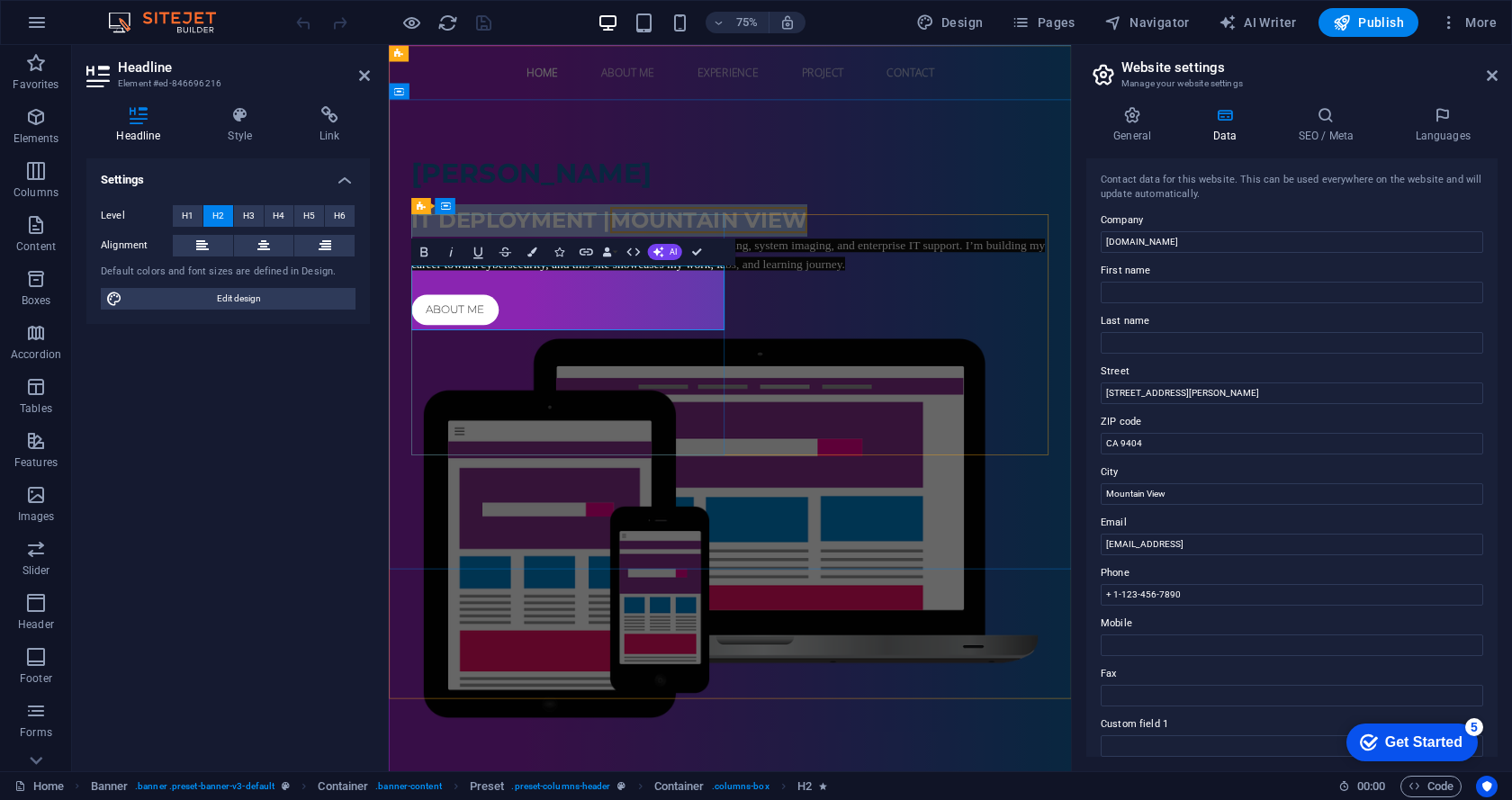
click at [680, 301] on h2 "IT deployment | [GEOGRAPHIC_DATA]" at bounding box center [844, 279] width 850 height 43
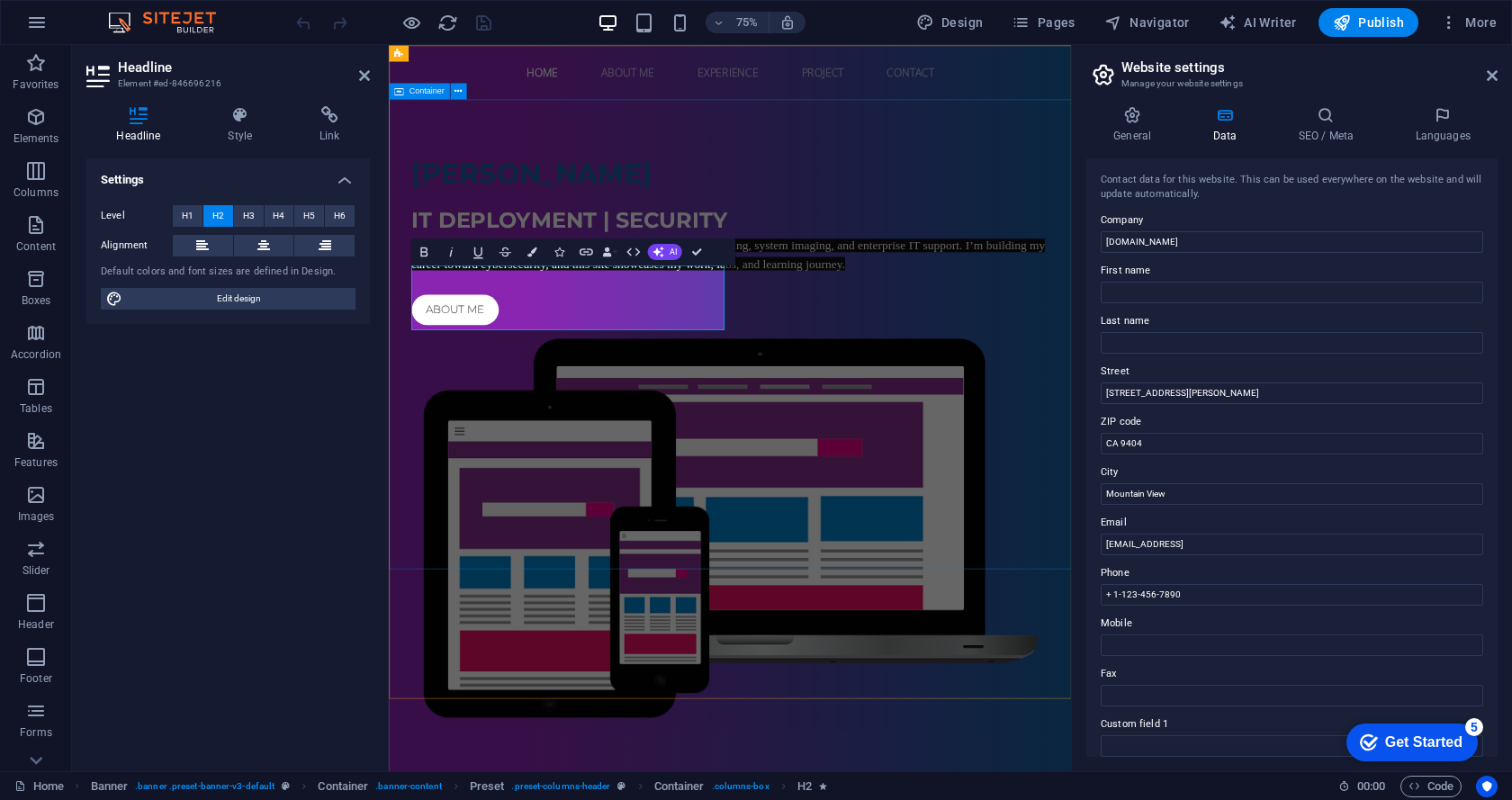
click at [799, 685] on div "Jessie Leo Malangen IT deployment | Security I’m a Deployment Technician with e…" at bounding box center [843, 570] width 910 height 907
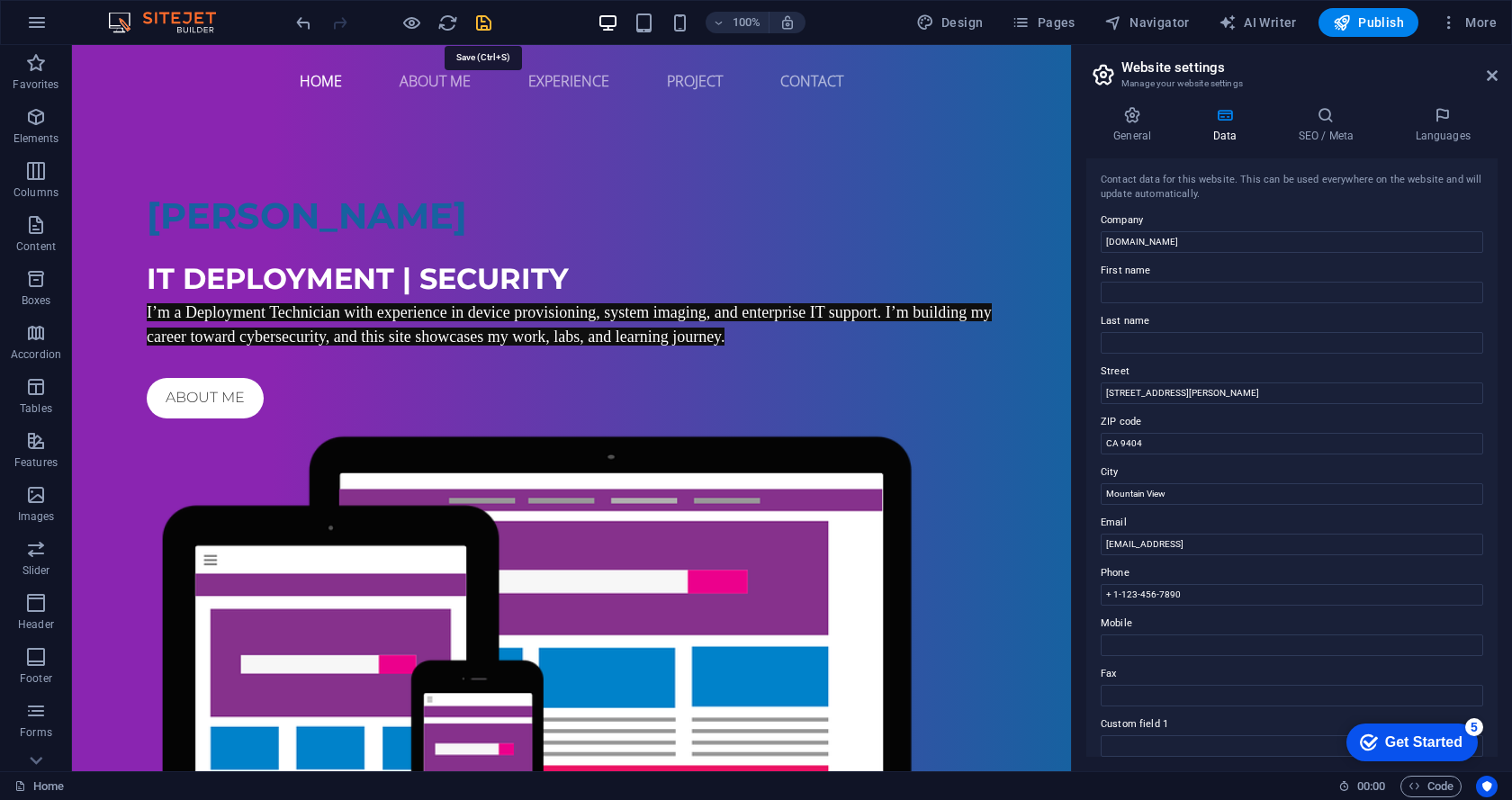
click at [489, 21] on icon "save" at bounding box center [483, 23] width 21 height 21
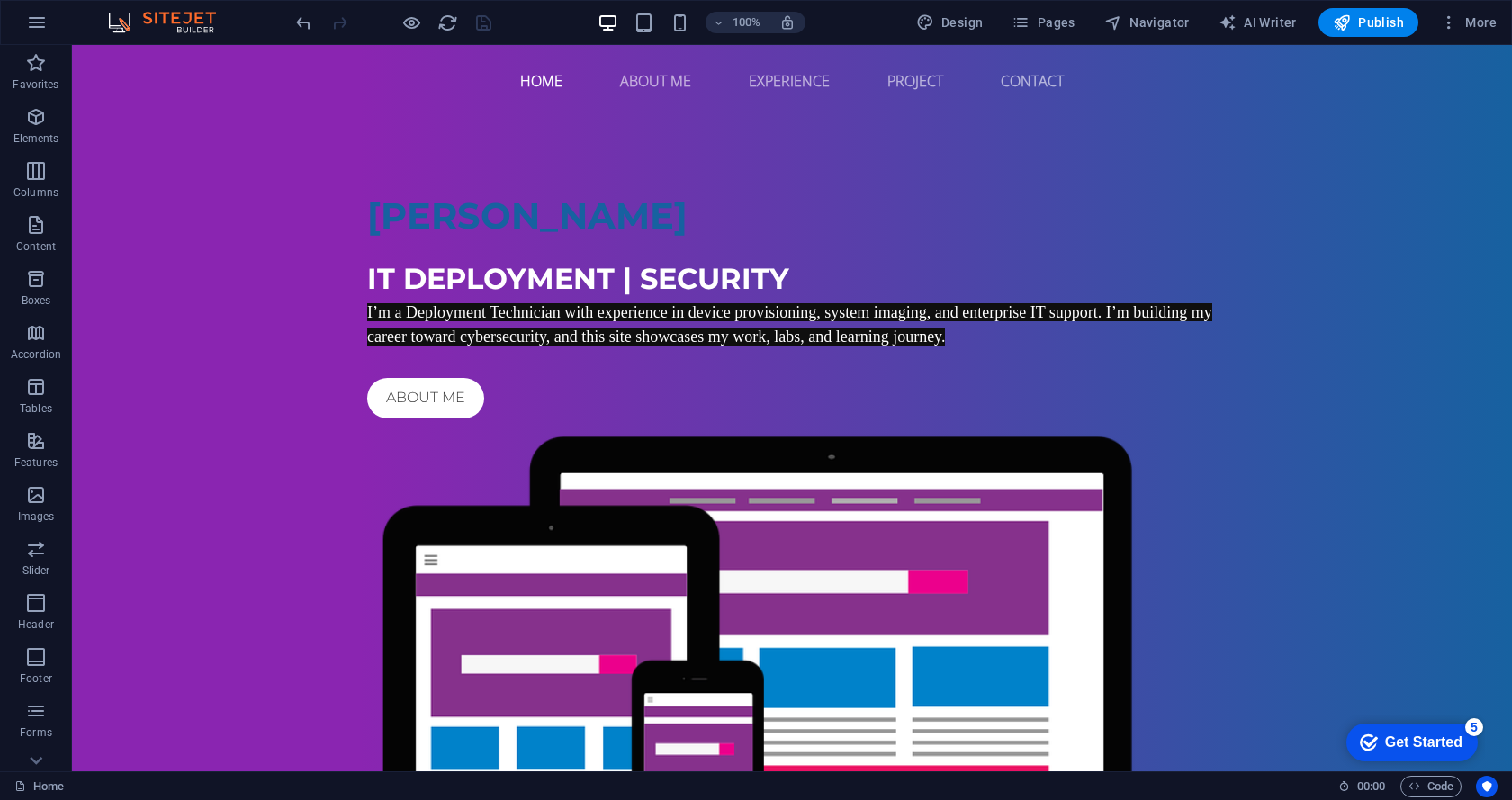
click at [1376, 38] on div "100% Design Pages Navigator AI Writer Publish More" at bounding box center [756, 23] width 1510 height 43
click at [1440, 29] on icon "button" at bounding box center [1449, 23] width 18 height 18
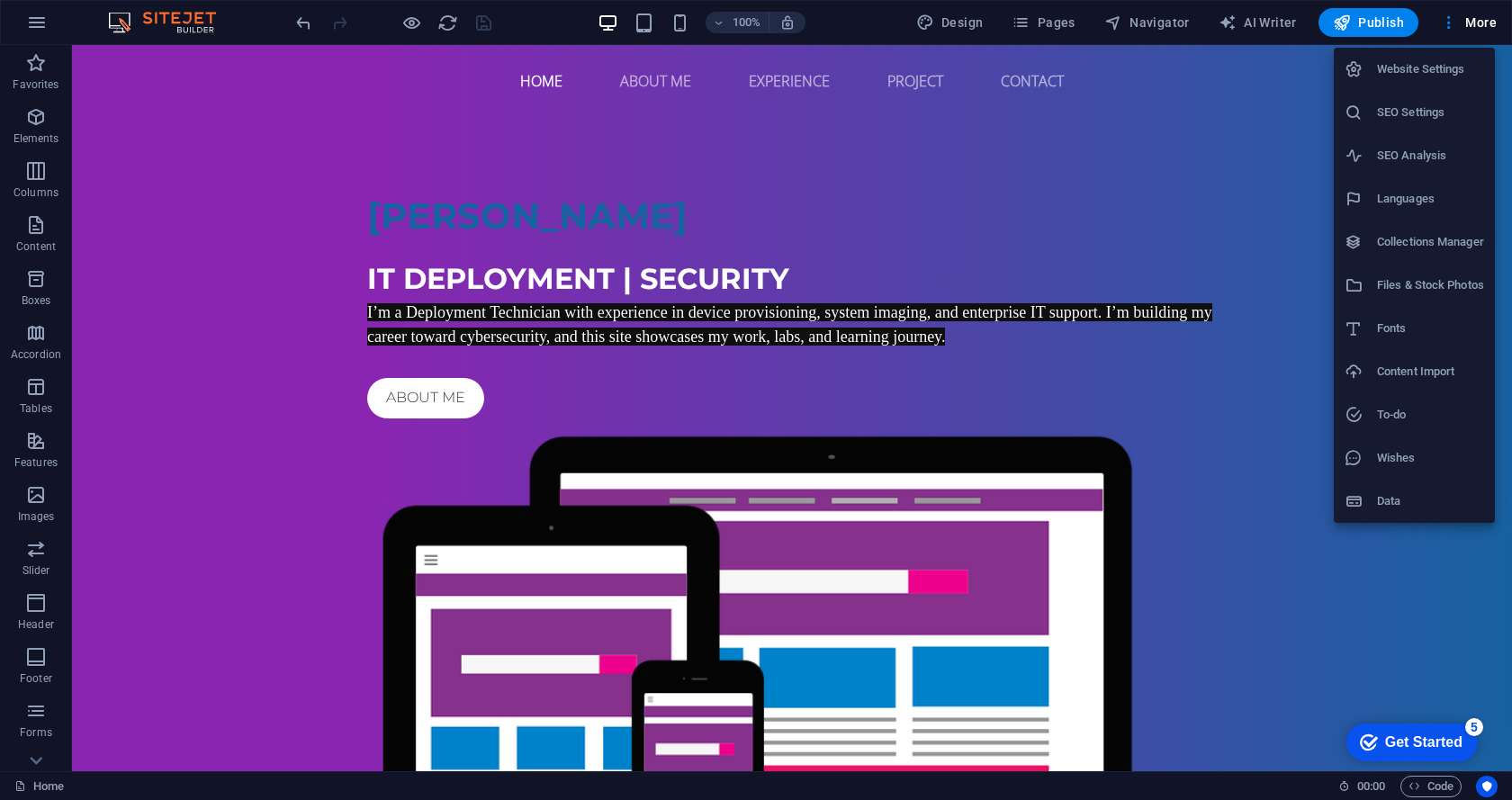
click at [1392, 18] on div at bounding box center [756, 400] width 1512 height 800
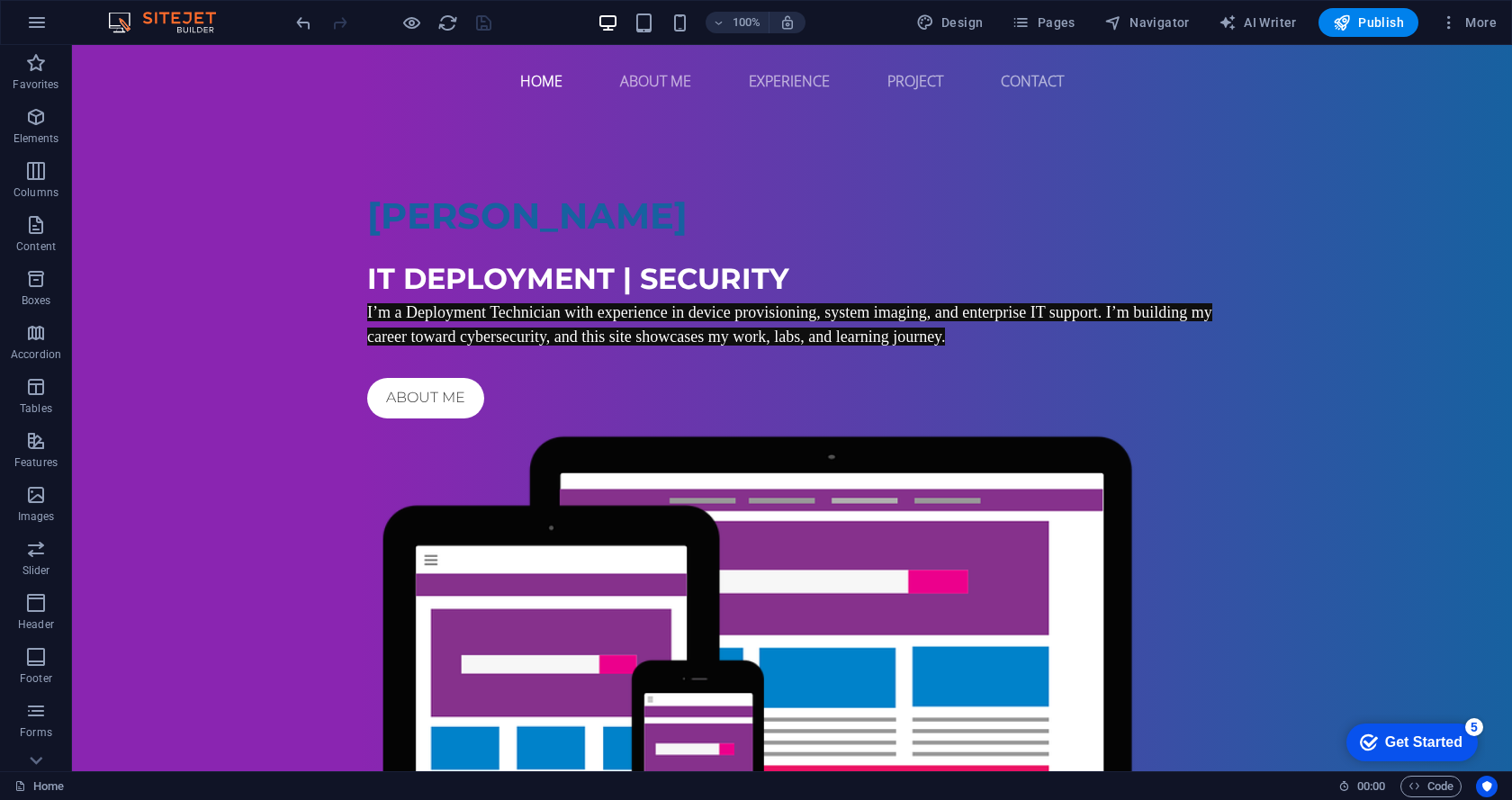
click at [1392, 18] on span "Publish" at bounding box center [1368, 23] width 71 height 18
